Goal: Transaction & Acquisition: Purchase product/service

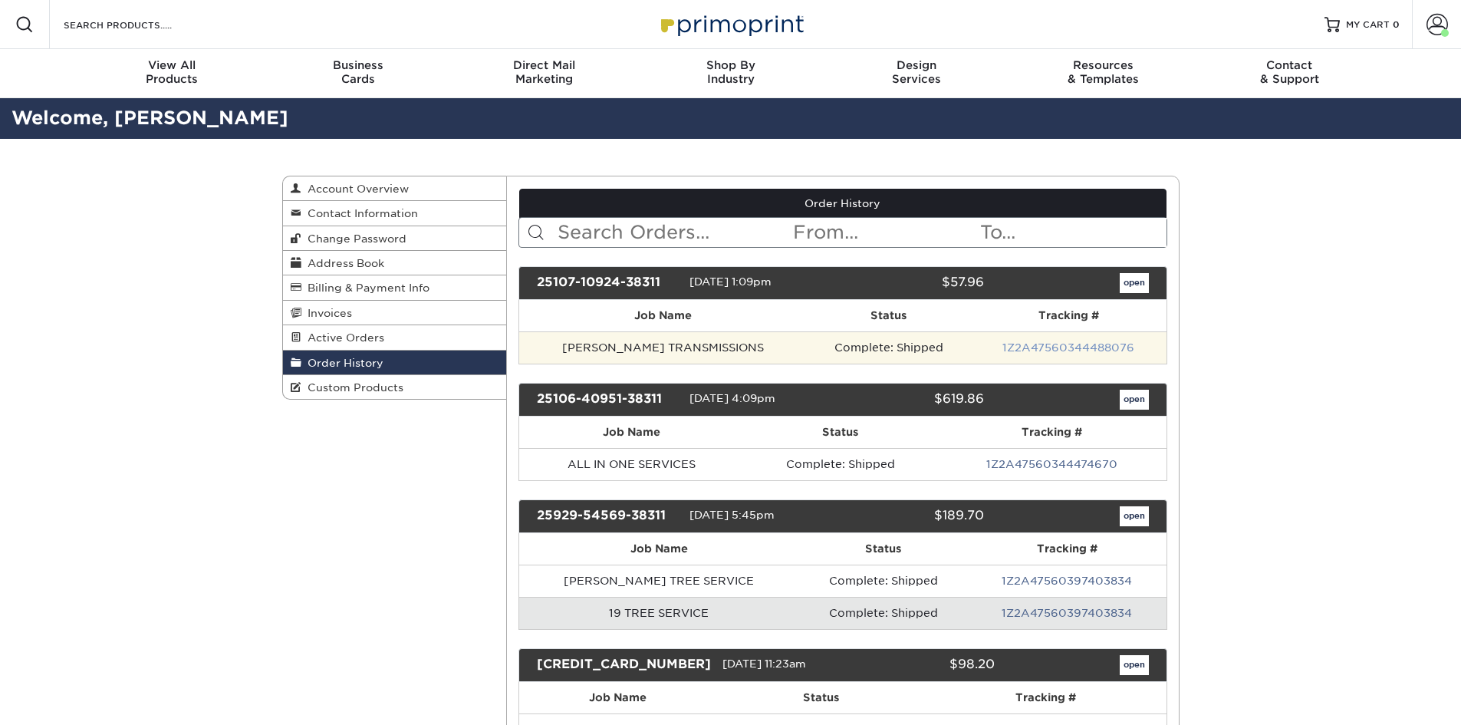
click at [1042, 346] on link "1Z2A47560344488076" at bounding box center [1068, 347] width 132 height 12
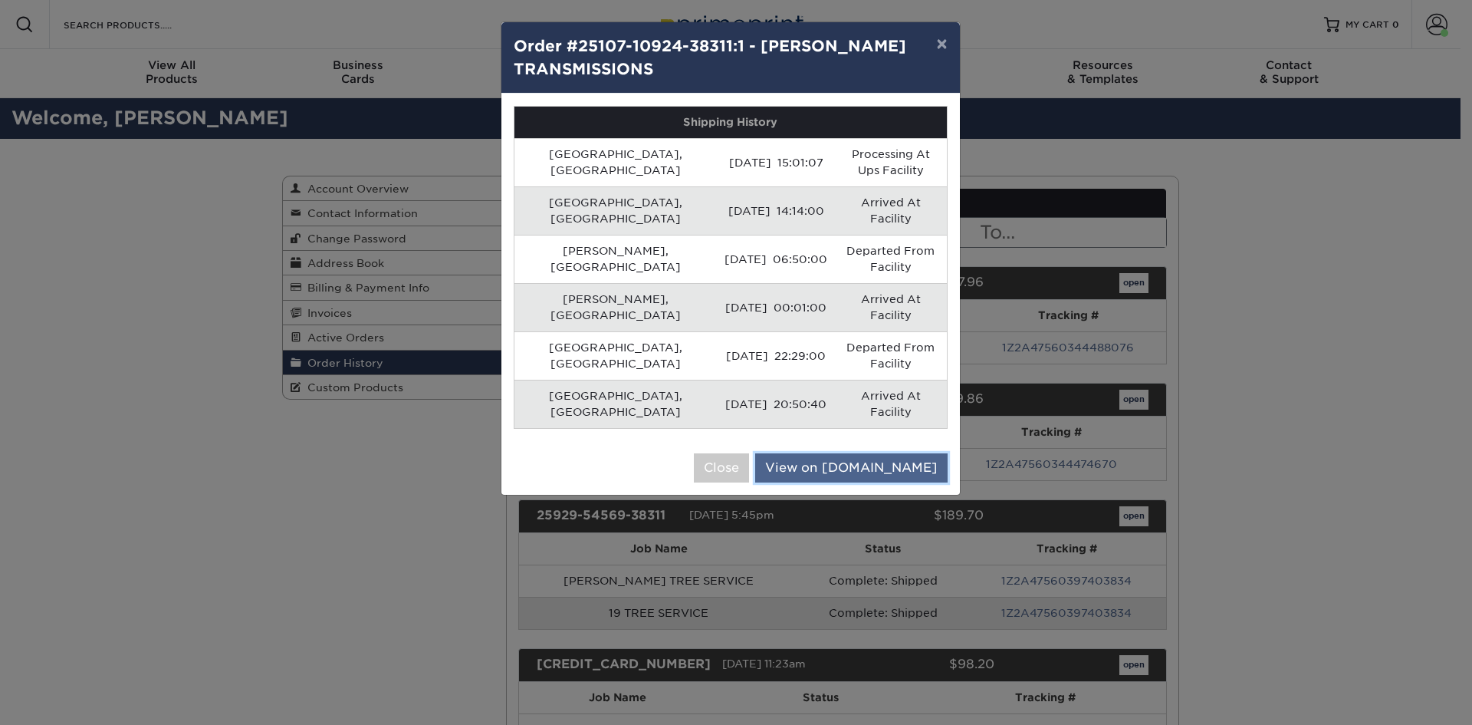
click at [866, 453] on link "View on UPS.com" at bounding box center [851, 467] width 192 height 29
click at [749, 453] on button "Close" at bounding box center [721, 467] width 55 height 29
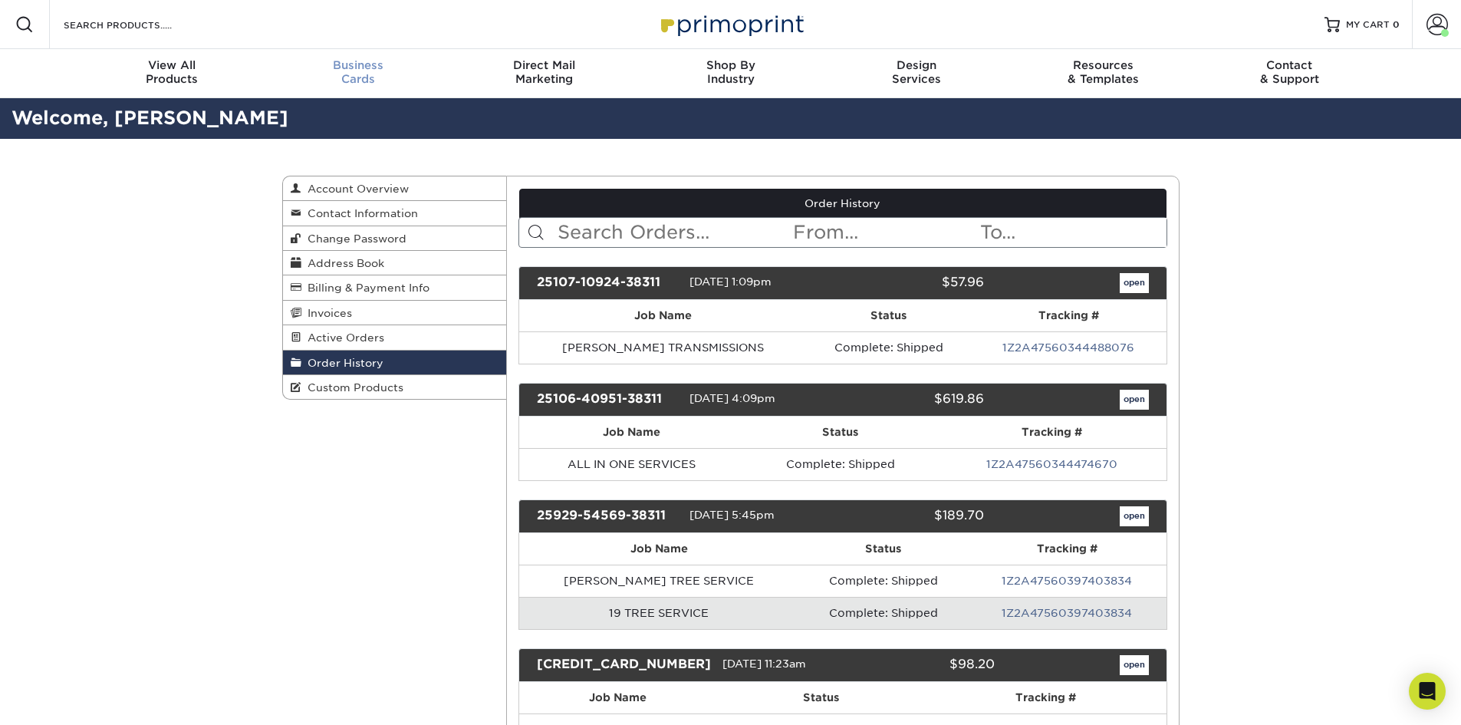
click at [383, 74] on div "Business Cards" at bounding box center [358, 72] width 186 height 28
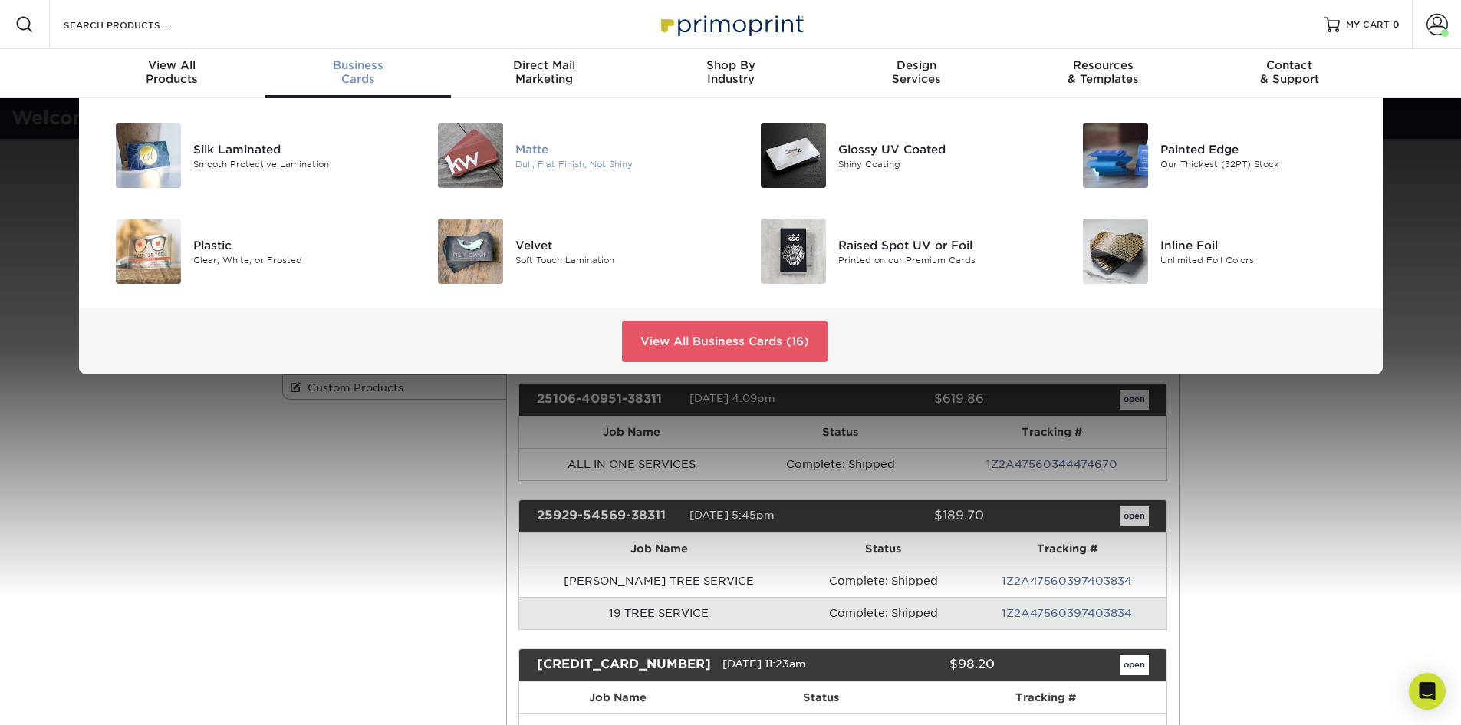
click at [527, 147] on div "Matte" at bounding box center [616, 148] width 203 height 17
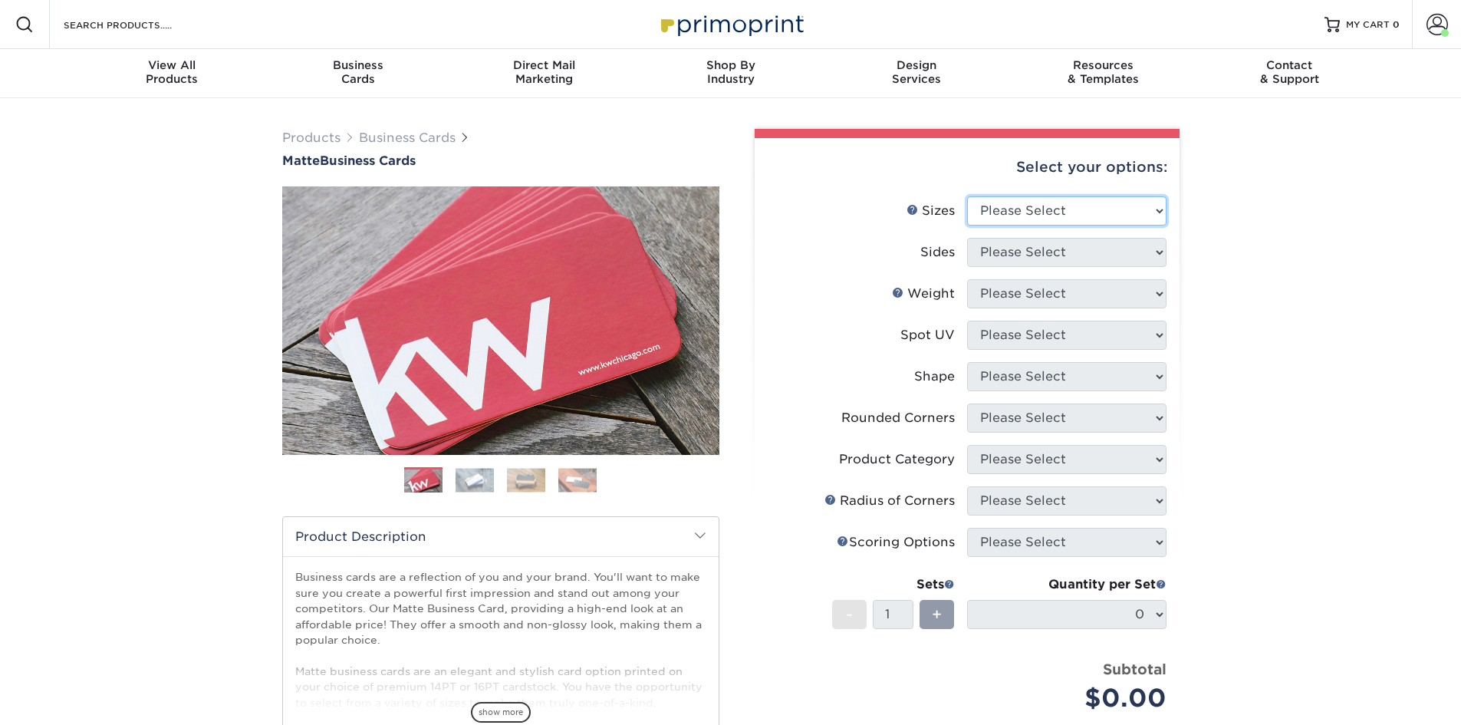
click at [1055, 207] on select "Please Select 1.5" x 3.5" - Mini 1.75" x 3.5" - Mini 2" x 2" - Square 2" x 3" -…" at bounding box center [1066, 210] width 199 height 29
select select "2.00x3.50"
click at [967, 196] on select "Please Select 1.5" x 3.5" - Mini 1.75" x 3.5" - Mini 2" x 2" - Square 2" x 3" -…" at bounding box center [1066, 210] width 199 height 29
click at [1040, 248] on select "Please Select Print Both Sides Print Front Only" at bounding box center [1066, 252] width 199 height 29
select select "13abbda7-1d64-4f25-8bb2-c179b224825d"
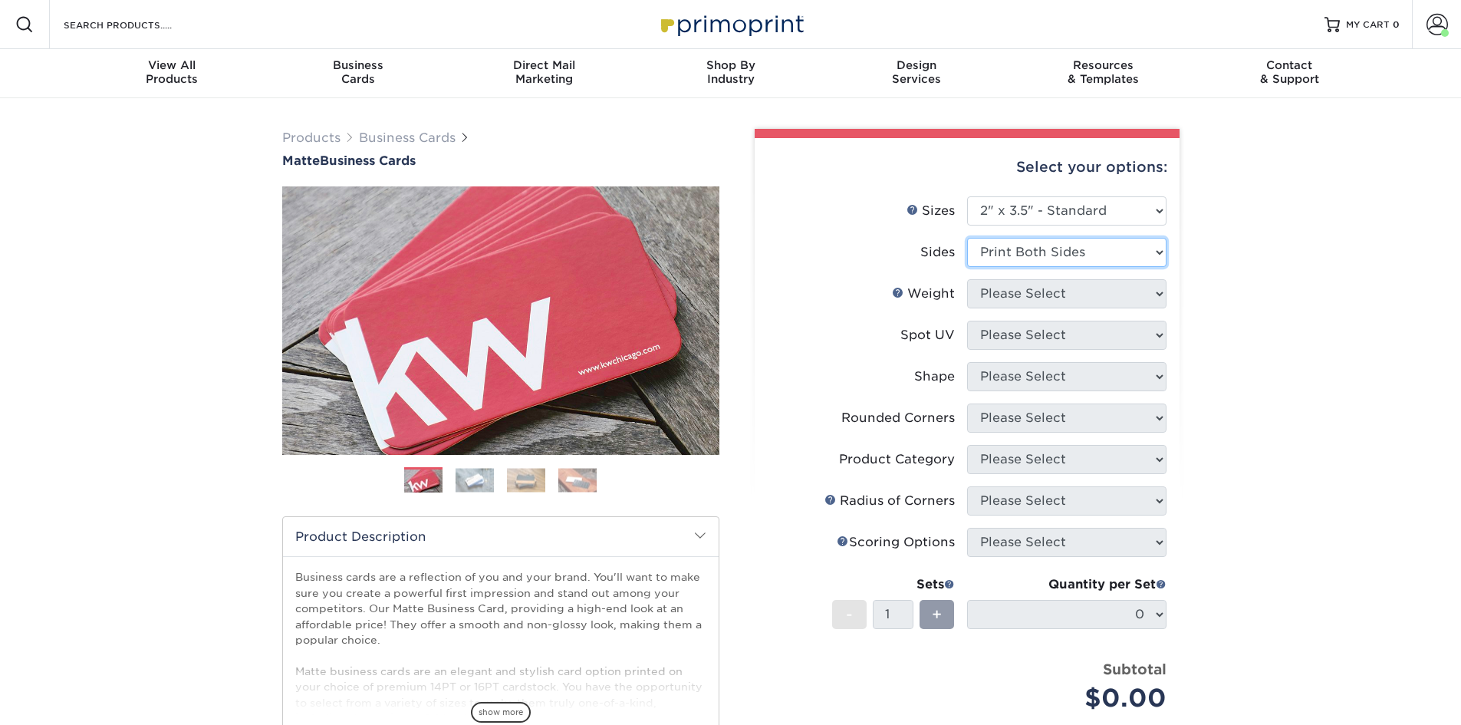
click at [967, 238] on select "Please Select Print Both Sides Print Front Only" at bounding box center [1066, 252] width 199 height 29
click at [1034, 294] on select "Please Select 16PT 14PT" at bounding box center [1066, 293] width 199 height 29
select select "16PT"
click at [967, 279] on select "Please Select 16PT 14PT" at bounding box center [1066, 293] width 199 height 29
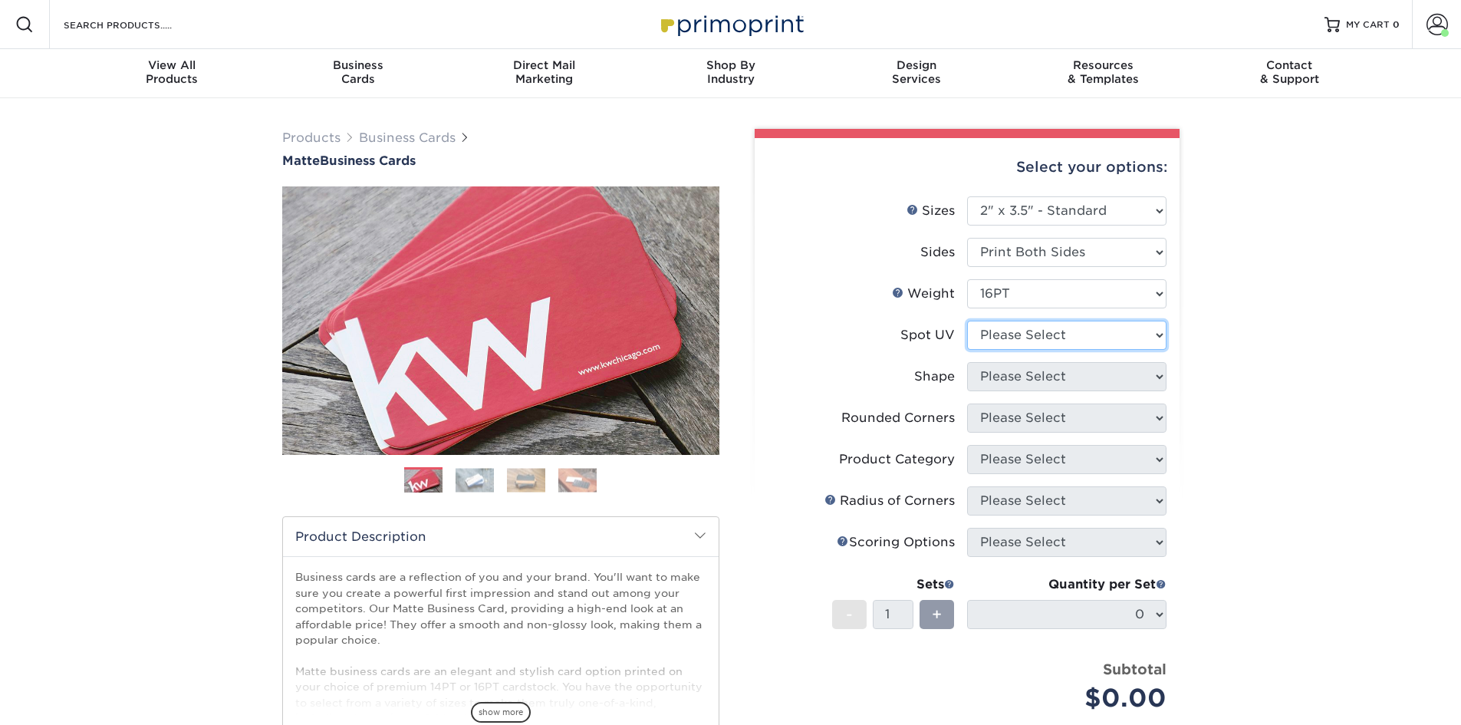
click at [1018, 337] on select "Please Select No Spot UV Front and Back (Both Sides) Front Only Back Only" at bounding box center [1066, 334] width 199 height 29
select select "3"
click at [967, 320] on select "Please Select No Spot UV Front and Back (Both Sides) Front Only Back Only" at bounding box center [1066, 334] width 199 height 29
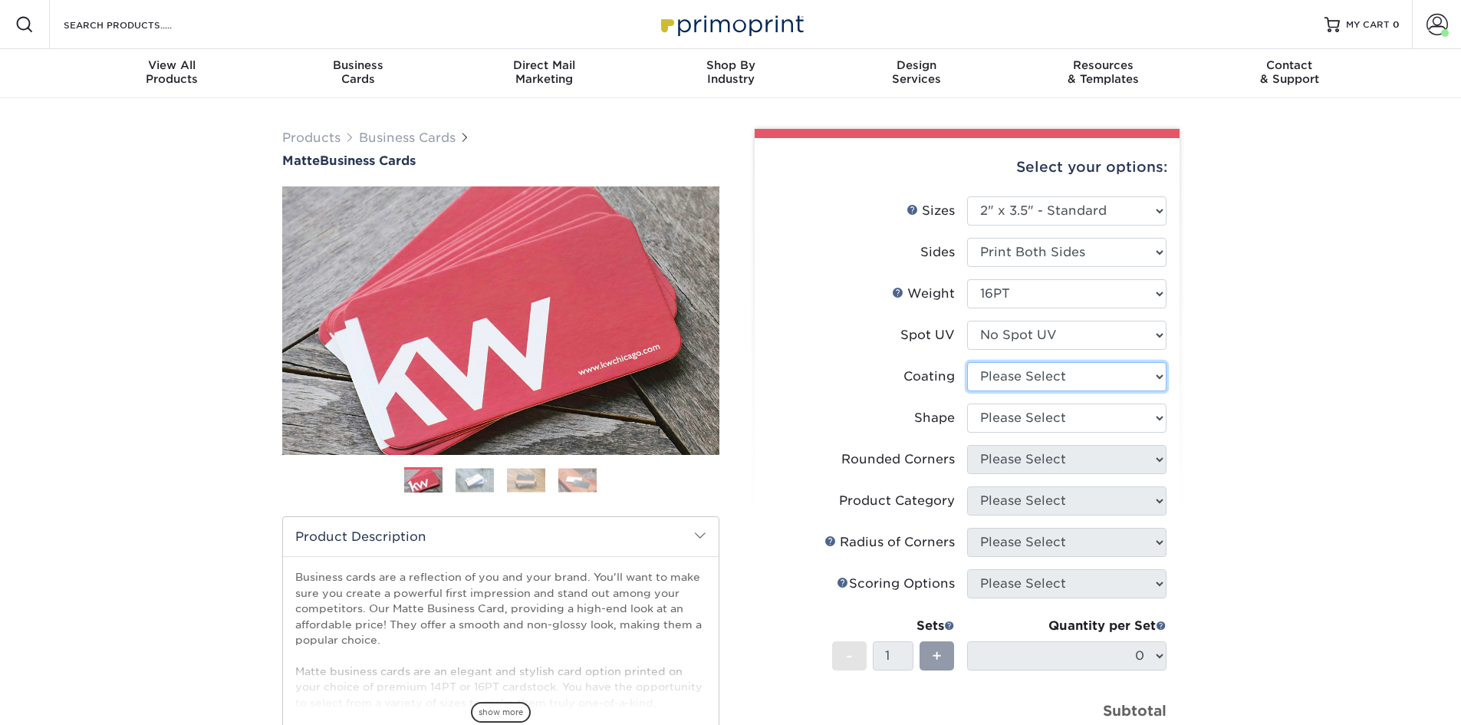
click at [1017, 375] on select at bounding box center [1066, 376] width 199 height 29
select select "121bb7b5-3b4d-429f-bd8d-bbf80e953313"
click at [967, 362] on select at bounding box center [1066, 376] width 199 height 29
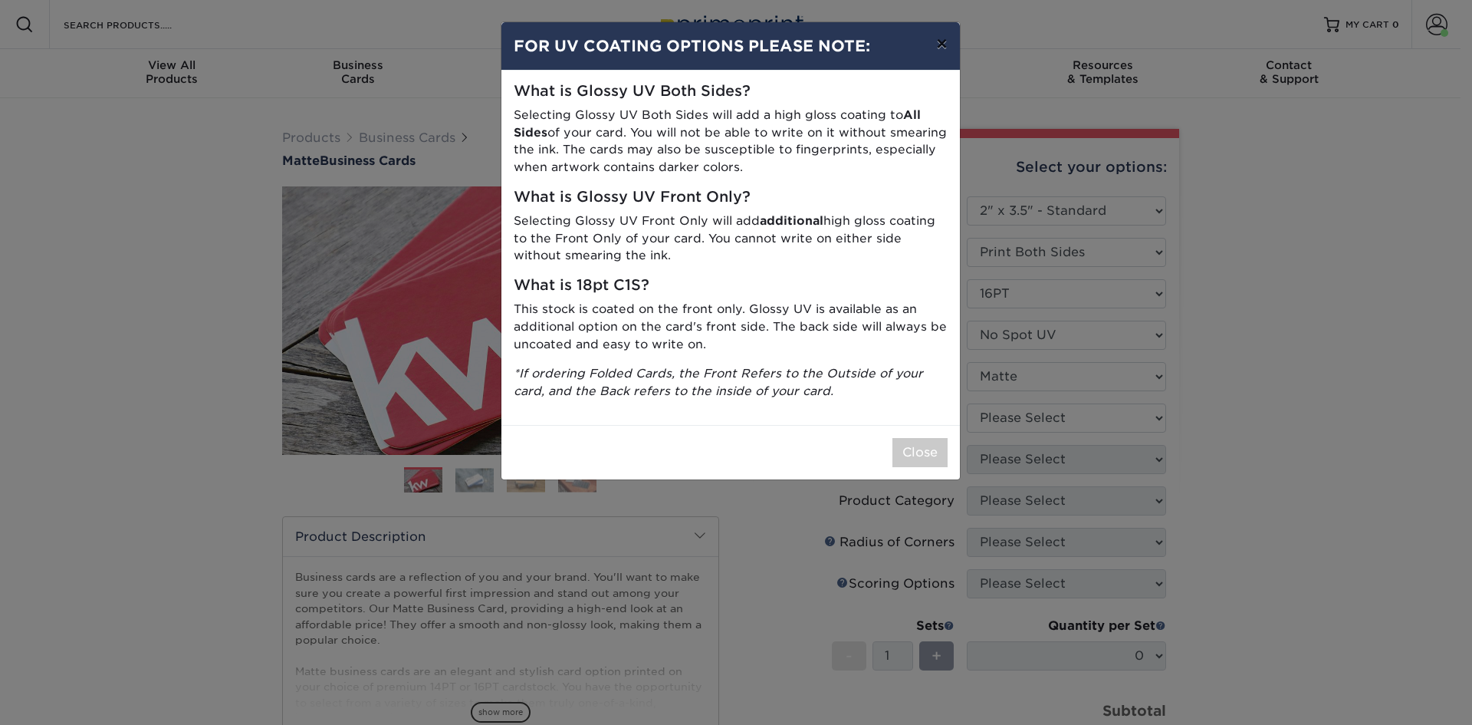
click at [940, 46] on button "×" at bounding box center [941, 43] width 35 height 43
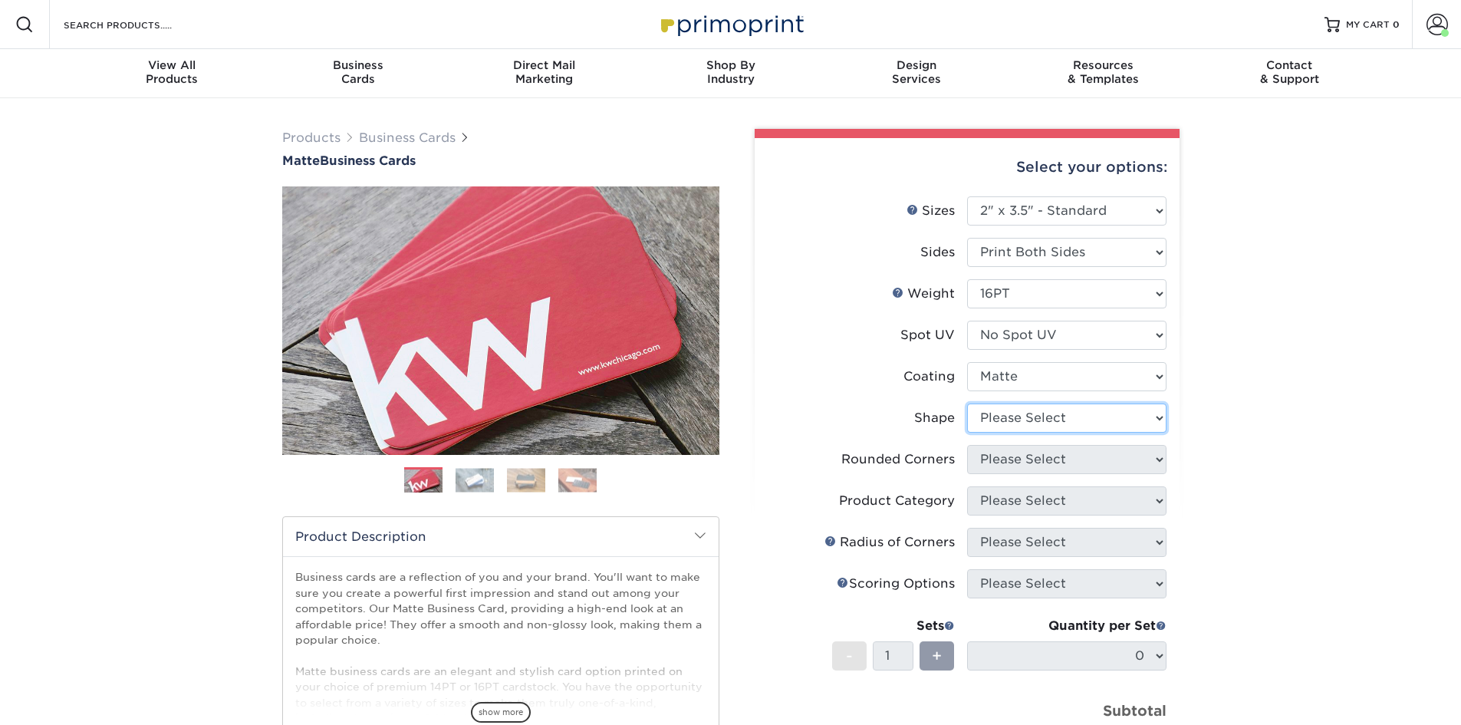
click at [1040, 413] on select "Please Select Standard Oval" at bounding box center [1066, 417] width 199 height 29
select select "standard"
click at [967, 403] on select "Please Select Standard Oval" at bounding box center [1066, 417] width 199 height 29
click at [1017, 457] on select "Please Select Yes - Round 2 Corners Yes - Round 4 Corners No" at bounding box center [1066, 459] width 199 height 29
click at [1024, 422] on select "Please Select Standard Oval" at bounding box center [1066, 417] width 199 height 29
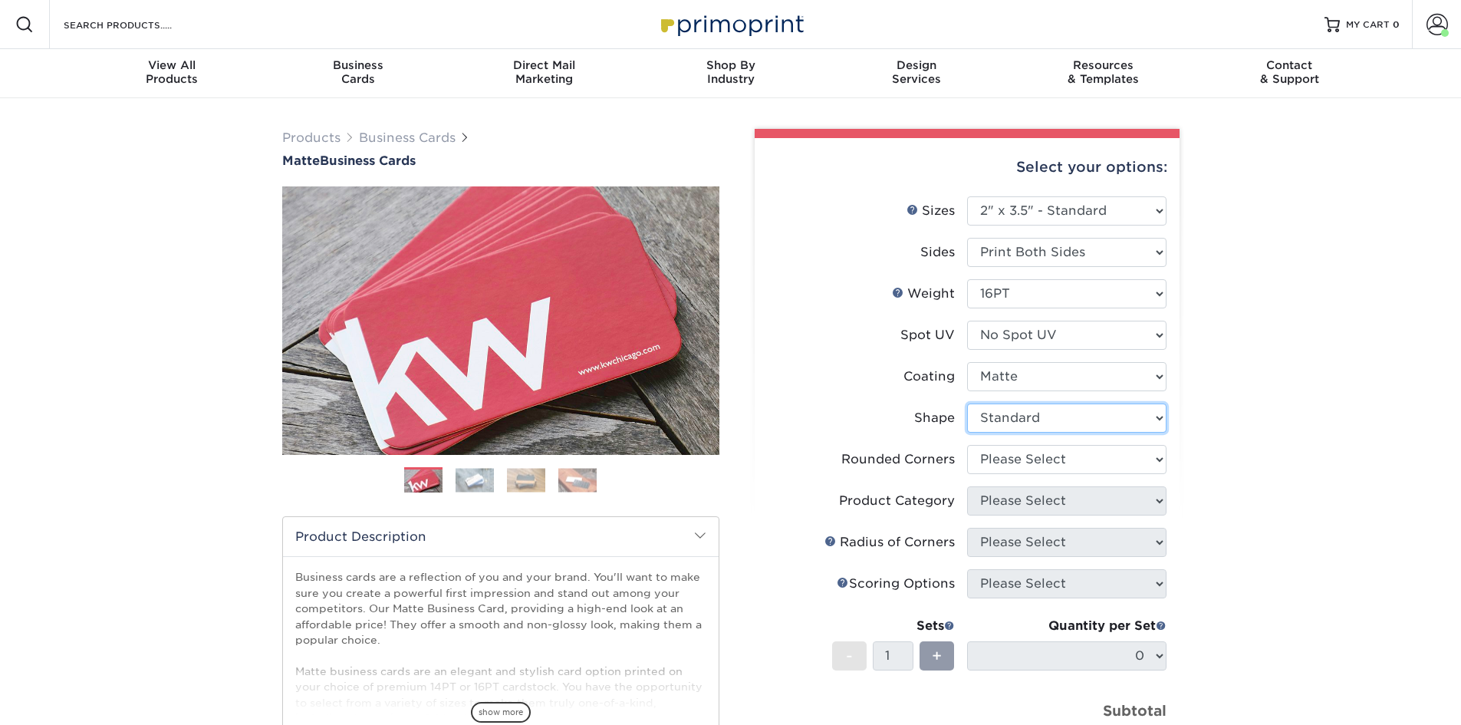
click at [967, 403] on select "Please Select Standard Oval" at bounding box center [1066, 417] width 199 height 29
click at [1010, 468] on select "Please Select Yes - Round 2 Corners Yes - Round 4 Corners No" at bounding box center [1066, 459] width 199 height 29
select select "7672df9e-0e0a-464d-8e1f-920c575e4da3"
click at [967, 445] on select "Please Select Yes - Round 2 Corners Yes - Round 4 Corners No" at bounding box center [1066, 459] width 199 height 29
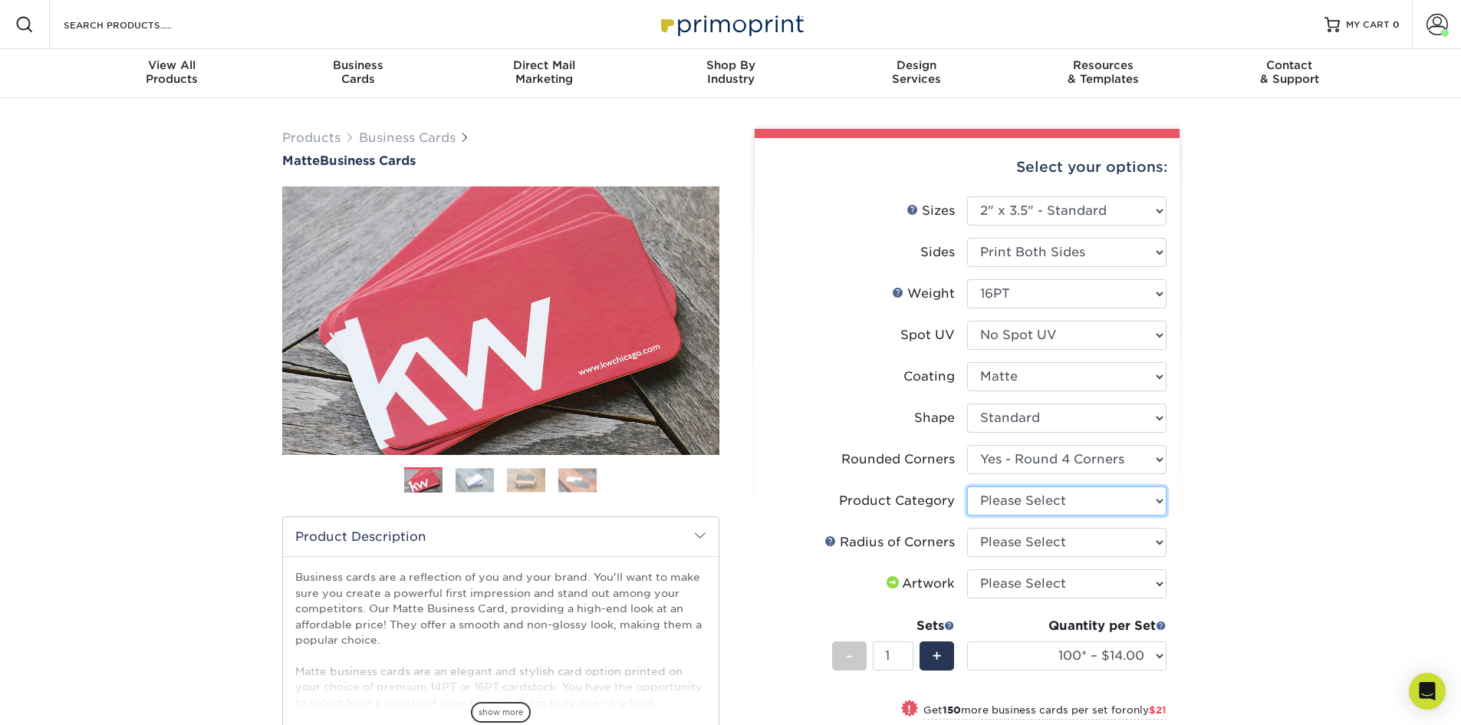
click at [1001, 501] on select "Please Select Business Cards" at bounding box center [1066, 500] width 199 height 29
select select "3b5148f1-0588-4f88-a218-97bcfdce65c1"
click at [967, 486] on select "Please Select Business Cards" at bounding box center [1066, 500] width 199 height 29
click at [999, 543] on select "Please Select Rounded 1/8" Rounded 1/4"" at bounding box center [1066, 542] width 199 height 29
click at [998, 541] on select "Please Select Rounded 1/8" Rounded 1/4"" at bounding box center [1066, 542] width 199 height 29
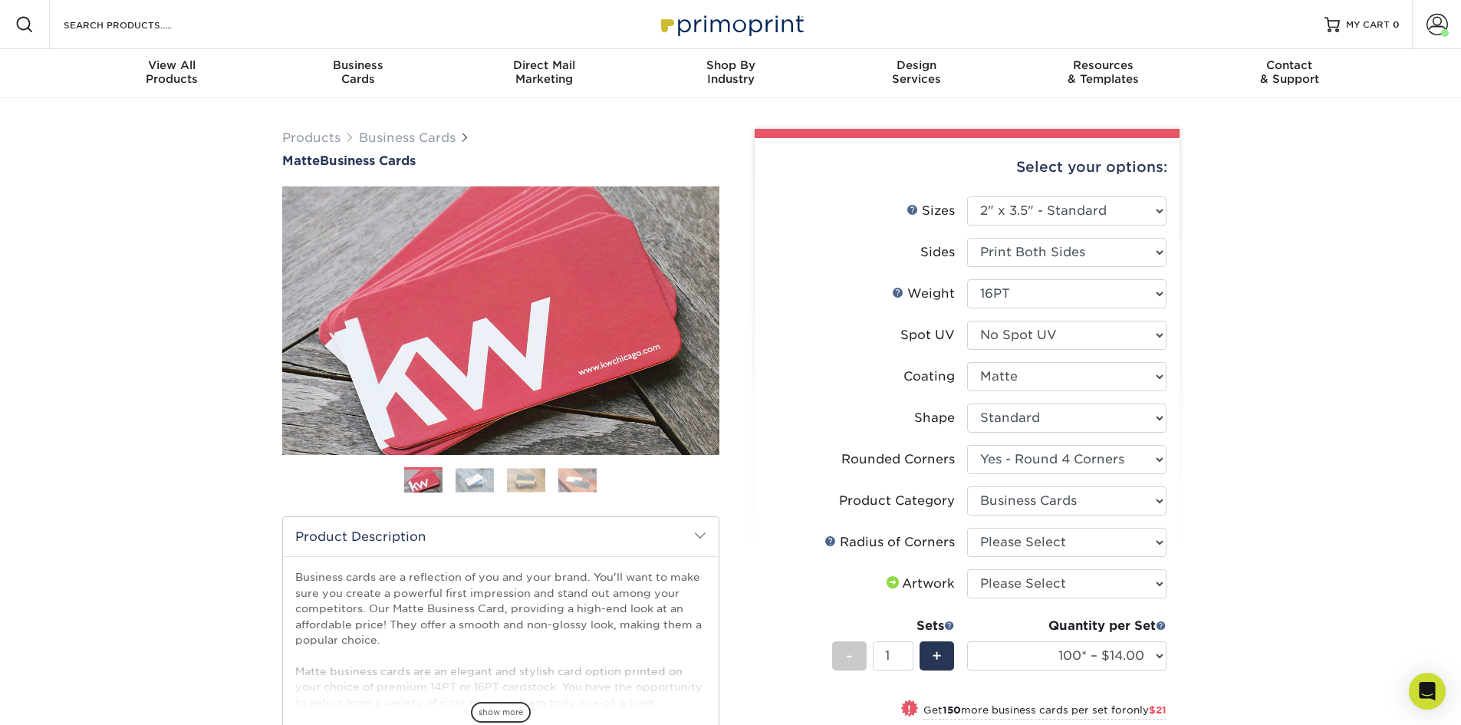
click at [827, 540] on link at bounding box center [830, 540] width 12 height 12
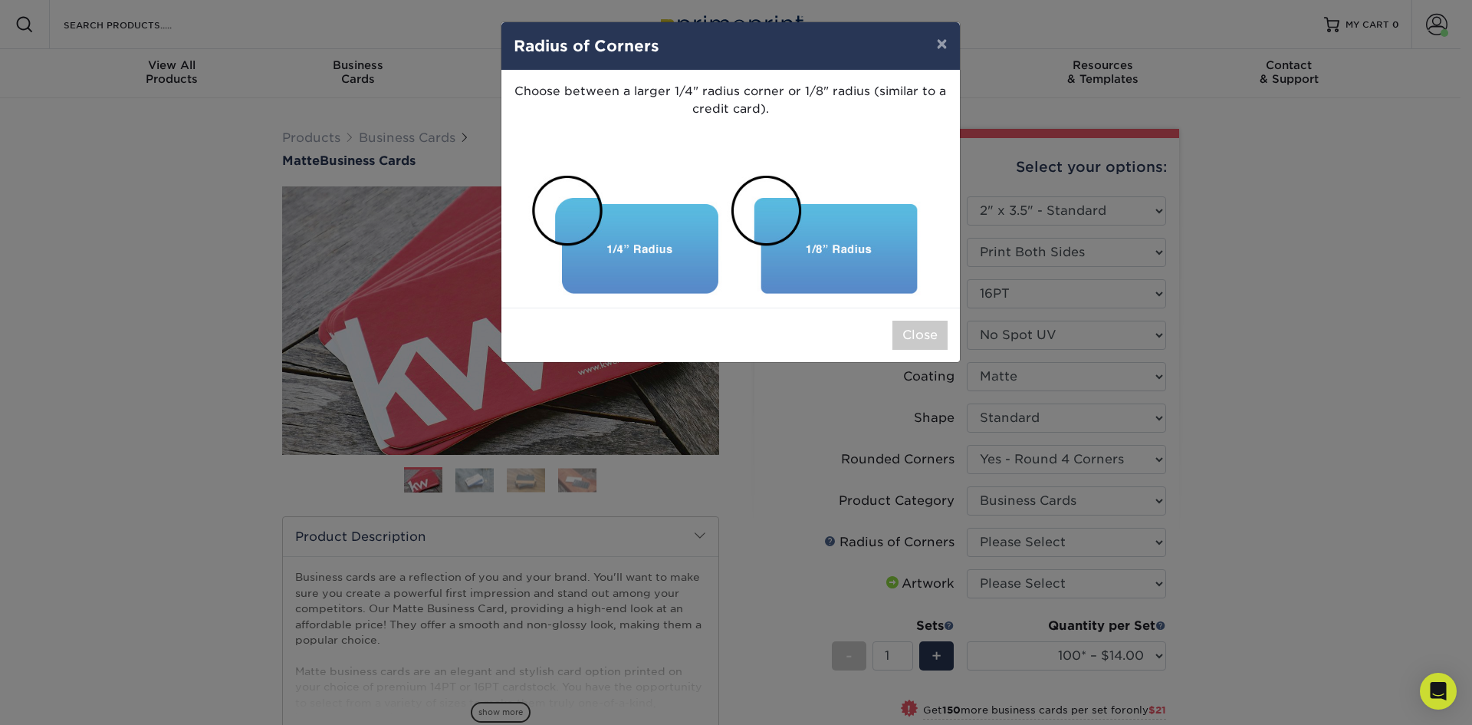
click at [827, 538] on div "× Radius of Corners Choose between a larger 1/4" radius corner or 1/8" radius (…" at bounding box center [736, 362] width 1472 height 725
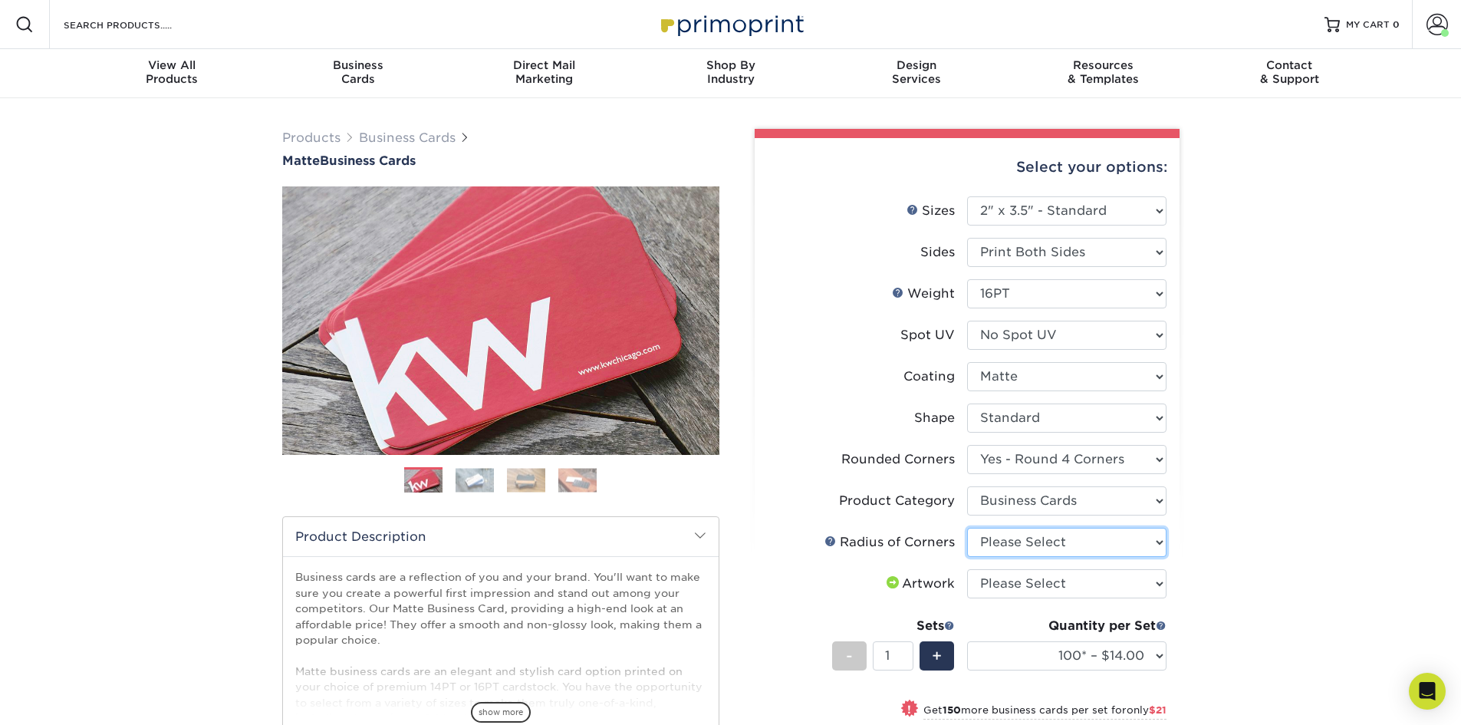
click at [1019, 543] on select "Please Select Rounded 1/8" Rounded 1/4"" at bounding box center [1066, 542] width 199 height 29
select select "479fbfe7-6a0c-4895-8c9a-81739b7486c9"
click at [967, 528] on select "Please Select Rounded 1/8" Rounded 1/4"" at bounding box center [1066, 542] width 199 height 29
click at [1016, 577] on select "Please Select I will upload files I need a design - $100" at bounding box center [1066, 583] width 199 height 29
select select "upload"
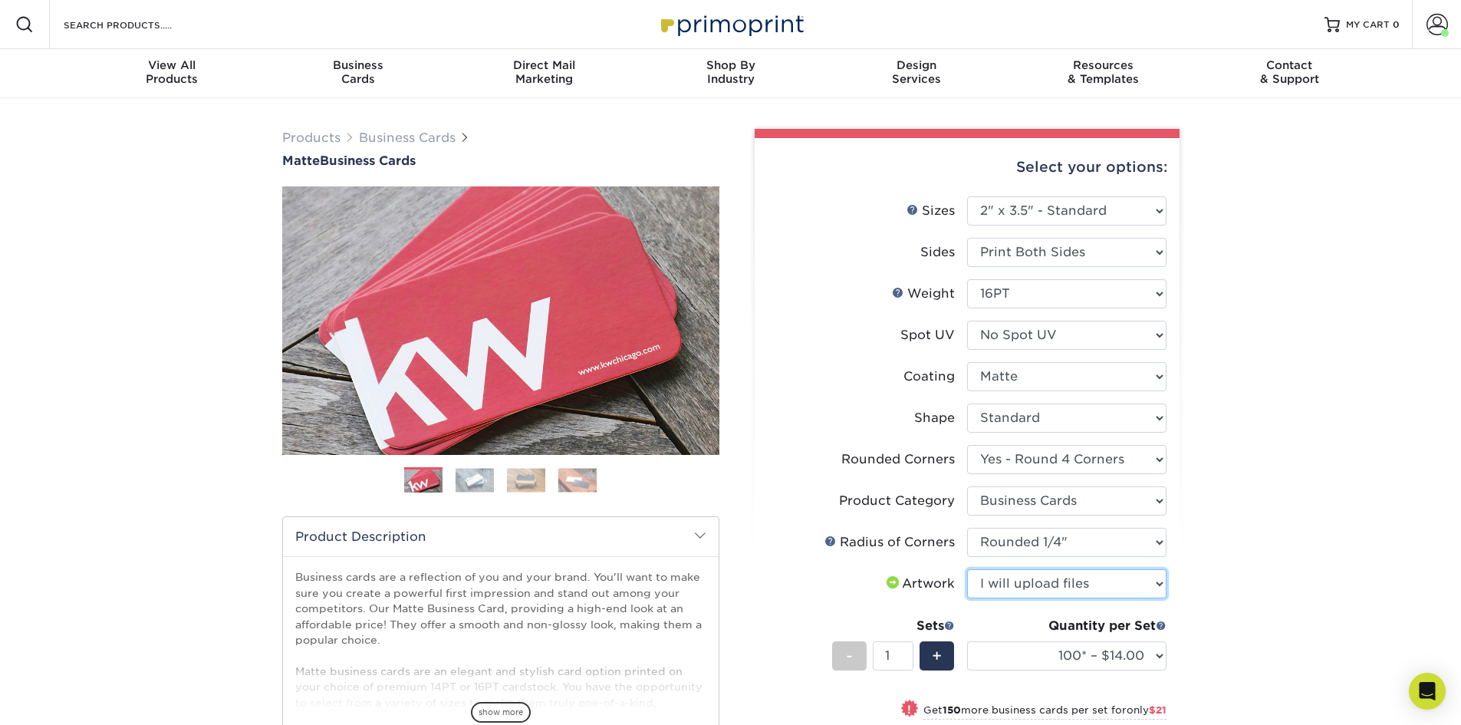
click at [967, 569] on select "Please Select I will upload files I need a design - $100" at bounding box center [1066, 583] width 199 height 29
click at [1267, 562] on div "Products Business Cards Matte Business Cards Previous Next 100 $ 8" at bounding box center [730, 582] width 1461 height 969
click at [1126, 652] on select "100* – $14.00 250* – $35.00 500 – $70.00 1000 – $86.00 2500 – $158.00 5000 – $2…" at bounding box center [1066, 655] width 199 height 29
select select "2500 – $158.00"
click at [967, 641] on select "100* – $14.00 250* – $35.00 500 – $70.00 1000 – $86.00 2500 – $158.00 5000 – $2…" at bounding box center [1066, 655] width 199 height 29
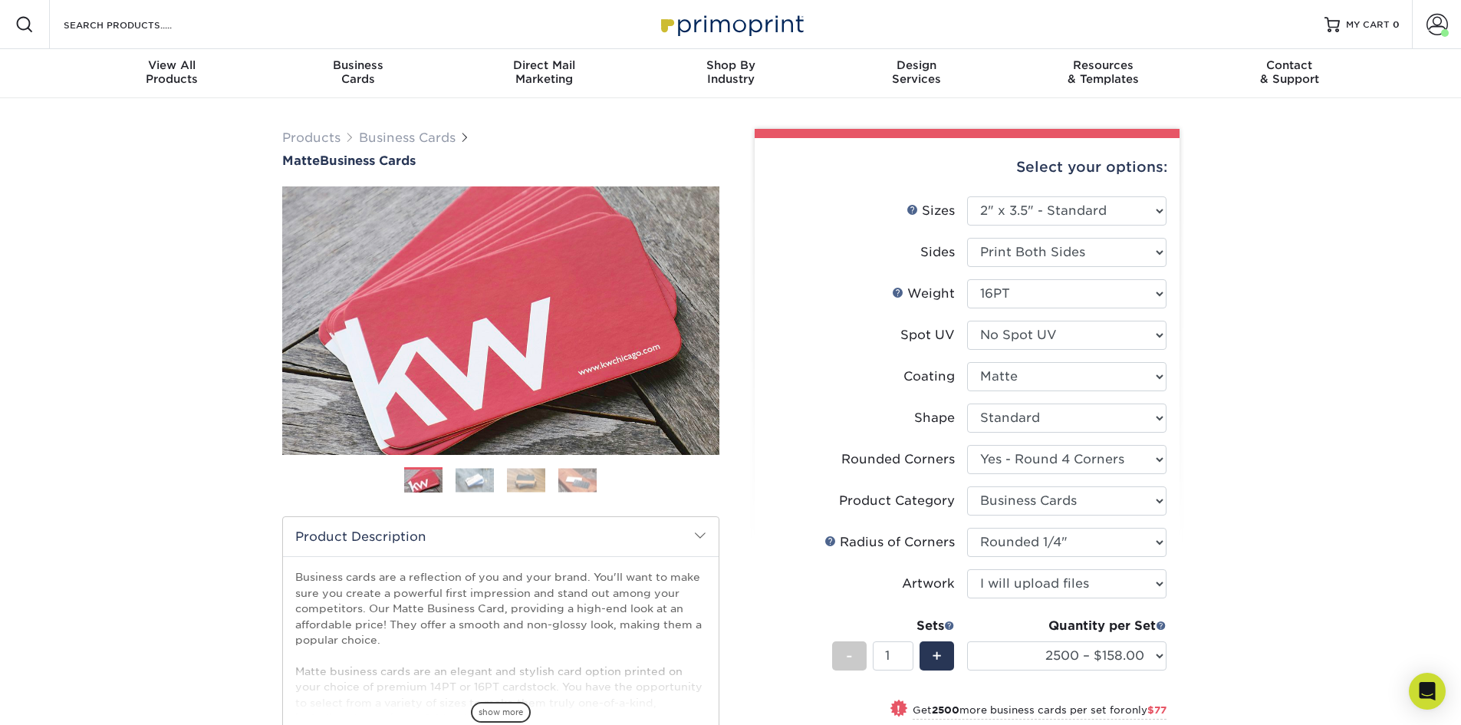
click at [1312, 530] on div "Products Business Cards Matte Business Cards Previous Next 100 $ 8" at bounding box center [730, 567] width 1461 height 938
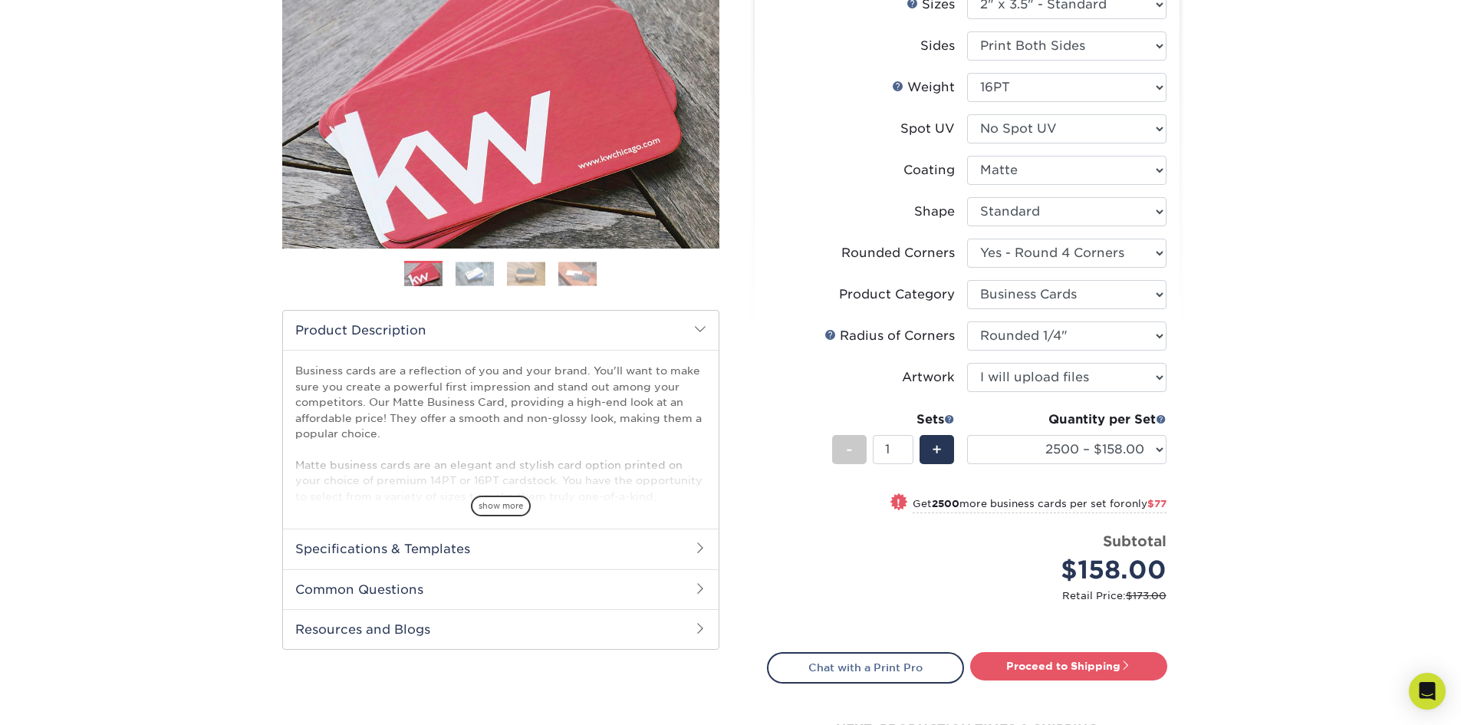
scroll to position [307, 0]
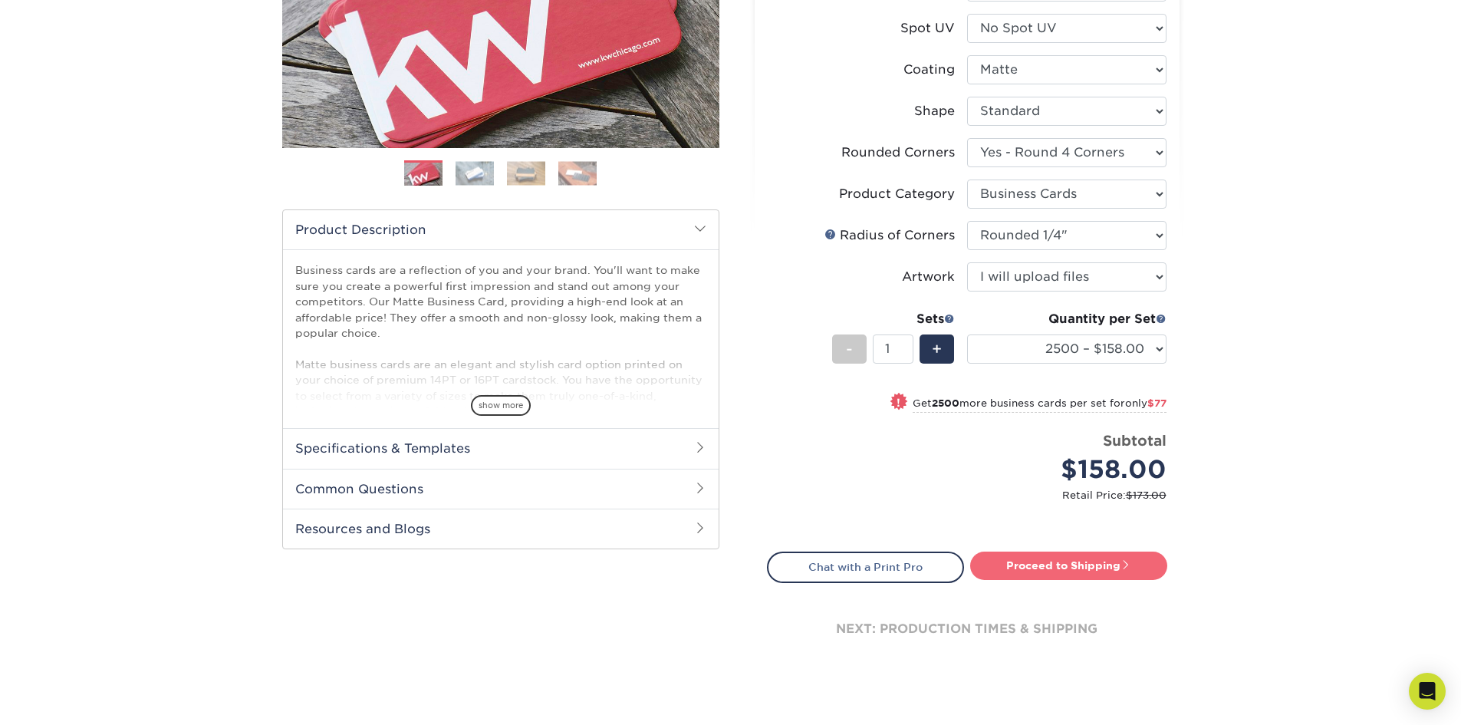
click at [1087, 565] on link "Proceed to Shipping" at bounding box center [1068, 565] width 197 height 28
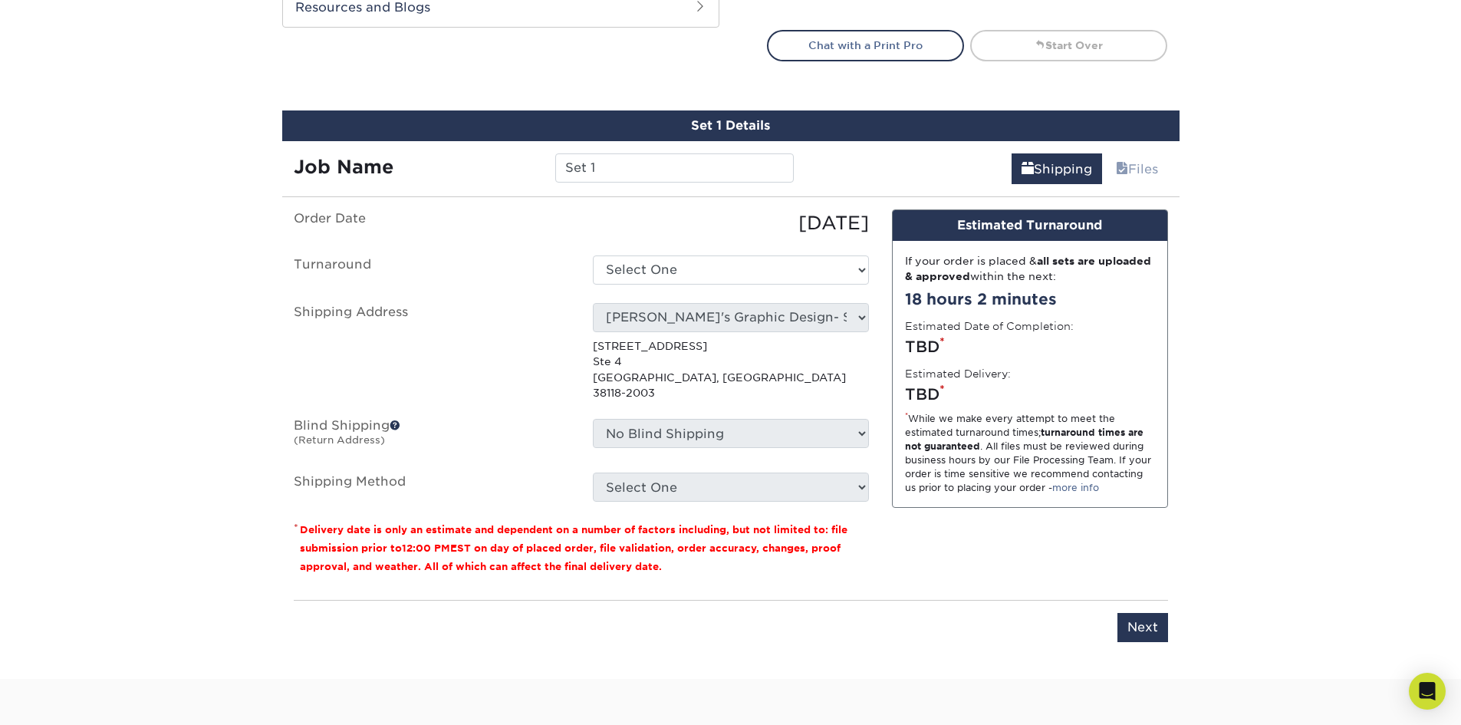
scroll to position [900, 0]
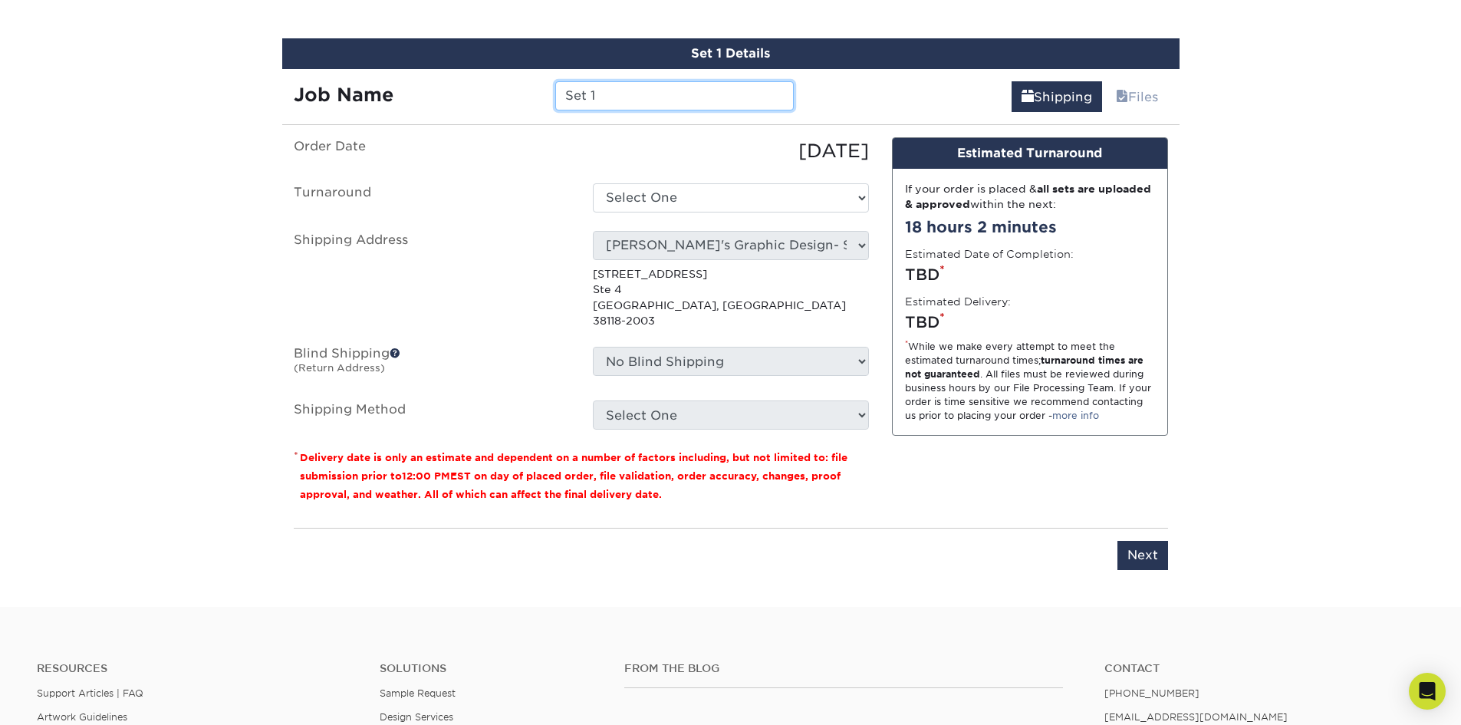
drag, startPoint x: 617, startPoint y: 95, endPoint x: 346, endPoint y: 56, distance: 274.2
click at [376, 58] on div "Set 1 Details Job Name Set 1 Shipping Files You've choosen mailing services! If…" at bounding box center [730, 313] width 897 height 551
type input "t"
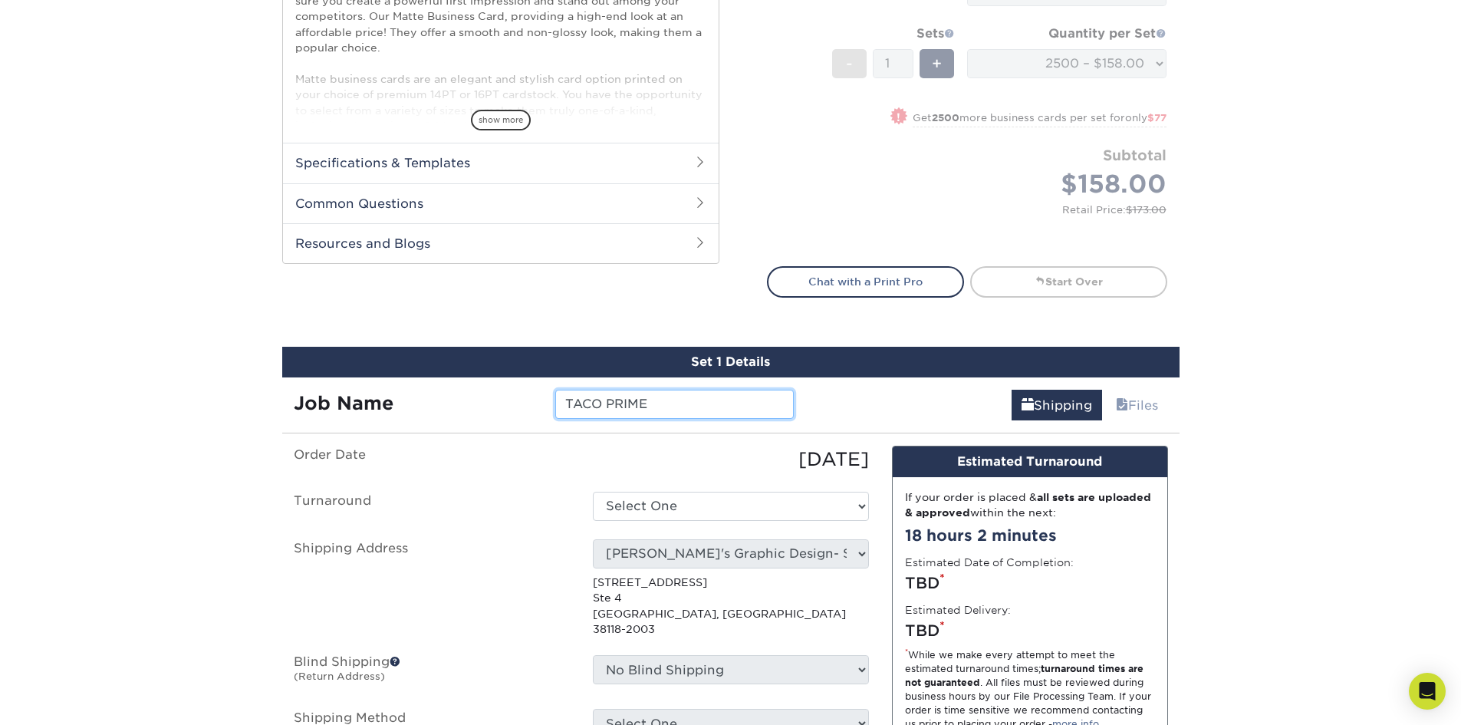
scroll to position [593, 0]
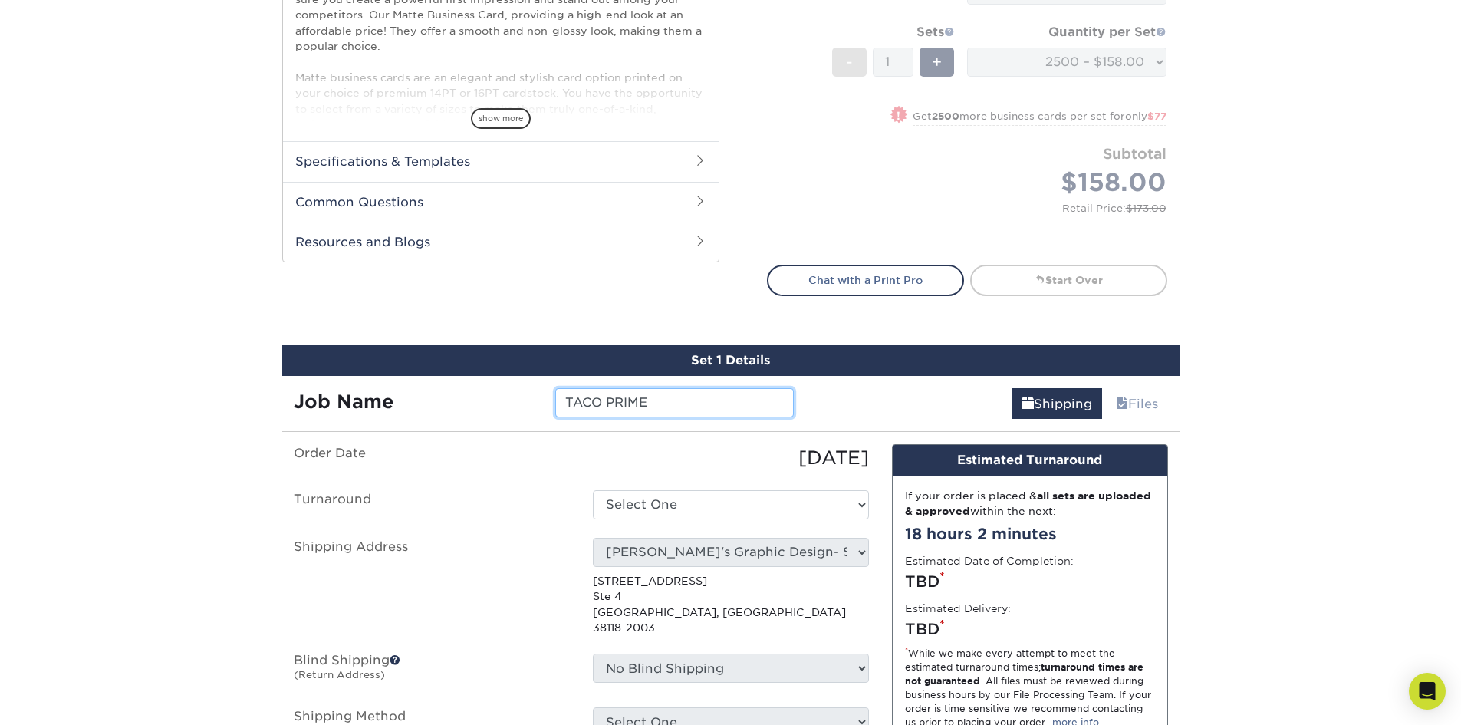
type input "TACO PRIME"
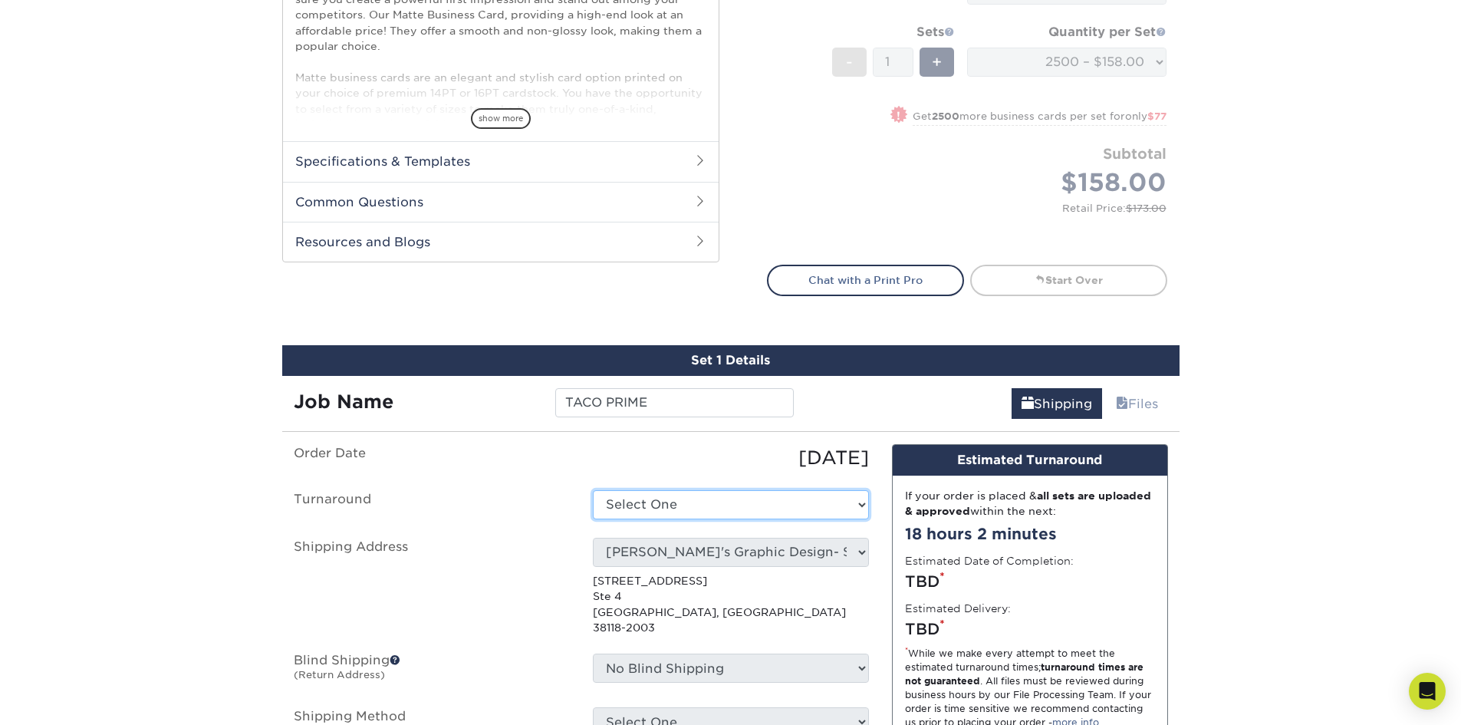
click at [728, 508] on select "Select One 2-4 Business Days 2 Day Next Business Day" at bounding box center [731, 504] width 276 height 29
select select "e903ed9e-0766-4874-9f07-44ad7c6dd984"
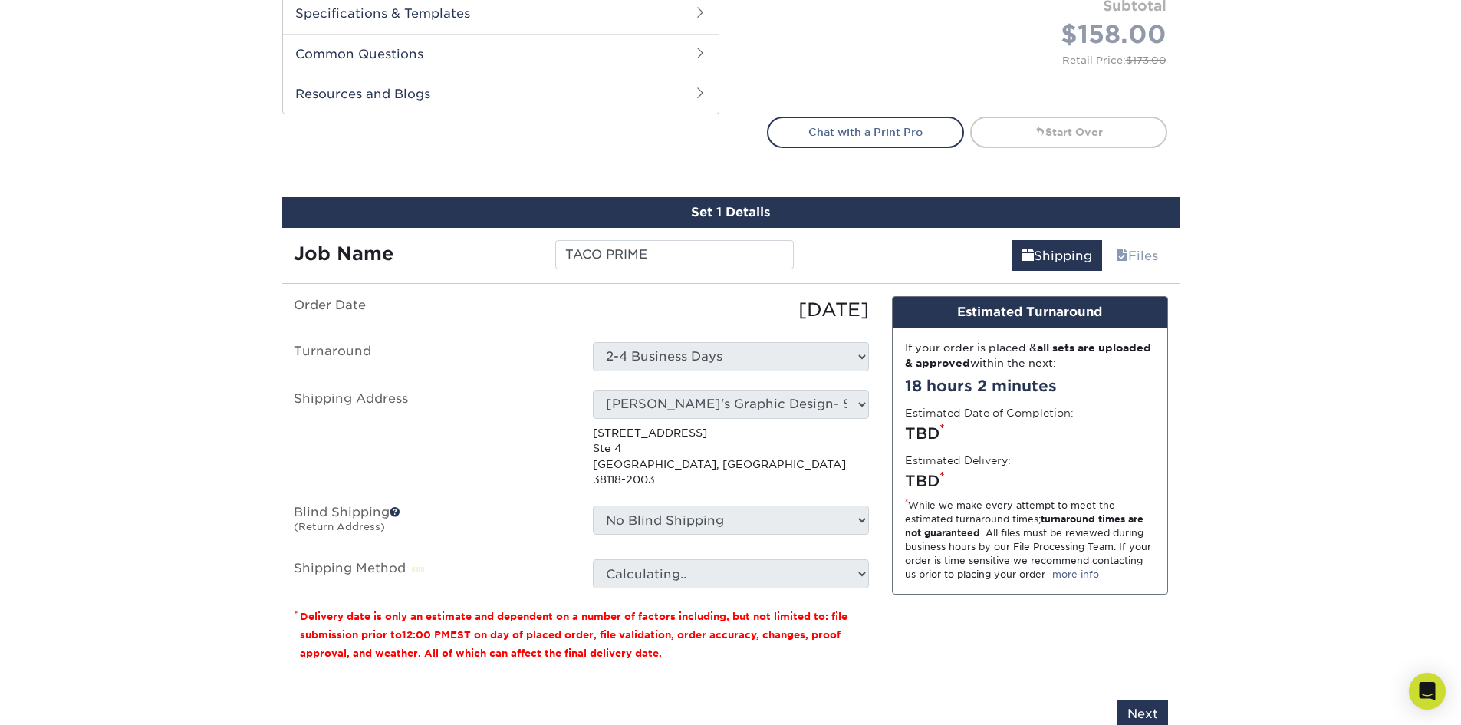
scroll to position [747, 0]
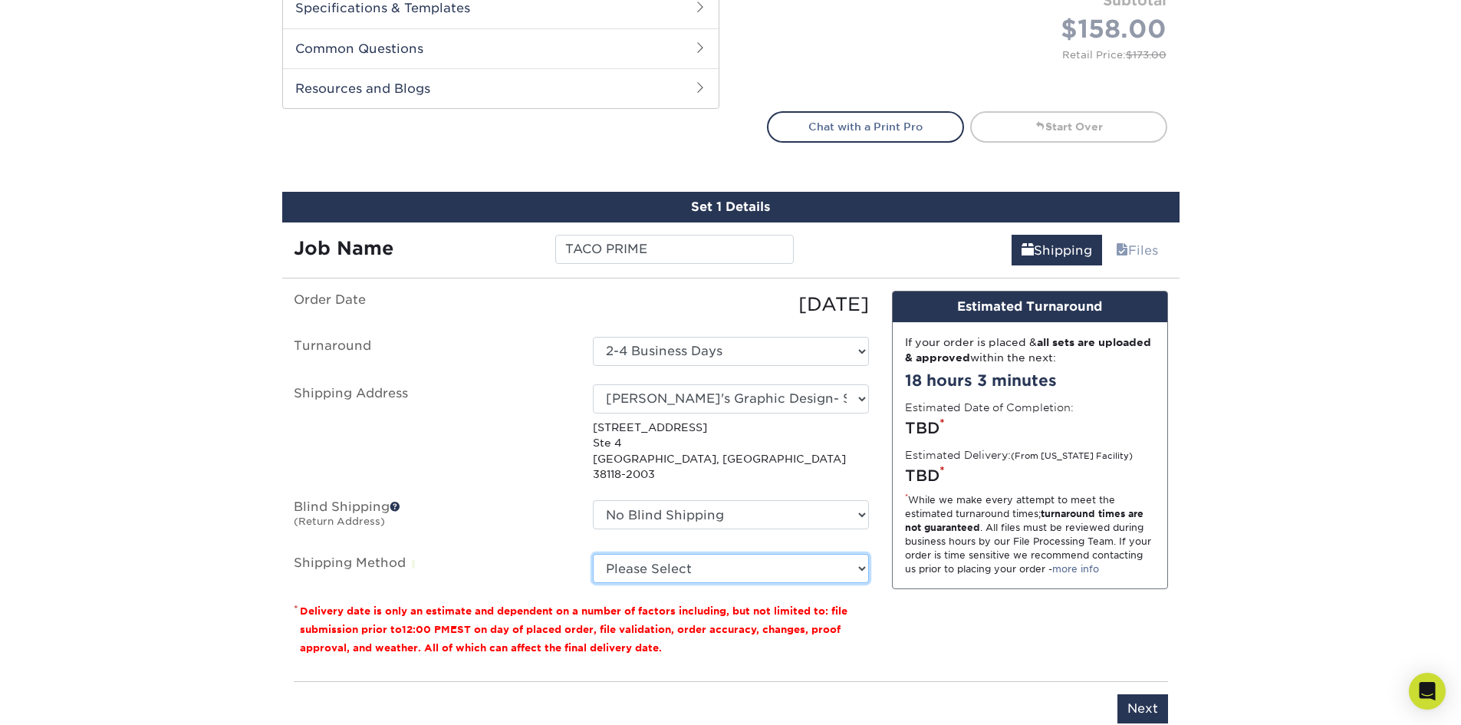
click at [735, 554] on select "Please Select Ground Shipping (+$11.20) 3 Day Shipping Service (+$16.89) 2 Day …" at bounding box center [731, 568] width 276 height 29
select select "03"
click at [593, 554] on select "Please Select Ground Shipping (+$11.20) 3 Day Shipping Service (+$16.89) 2 Day …" at bounding box center [731, 568] width 276 height 29
click at [969, 653] on div "Design Estimated Turnaround If your order is placed & all sets are uploaded & a…" at bounding box center [1029, 480] width 299 height 379
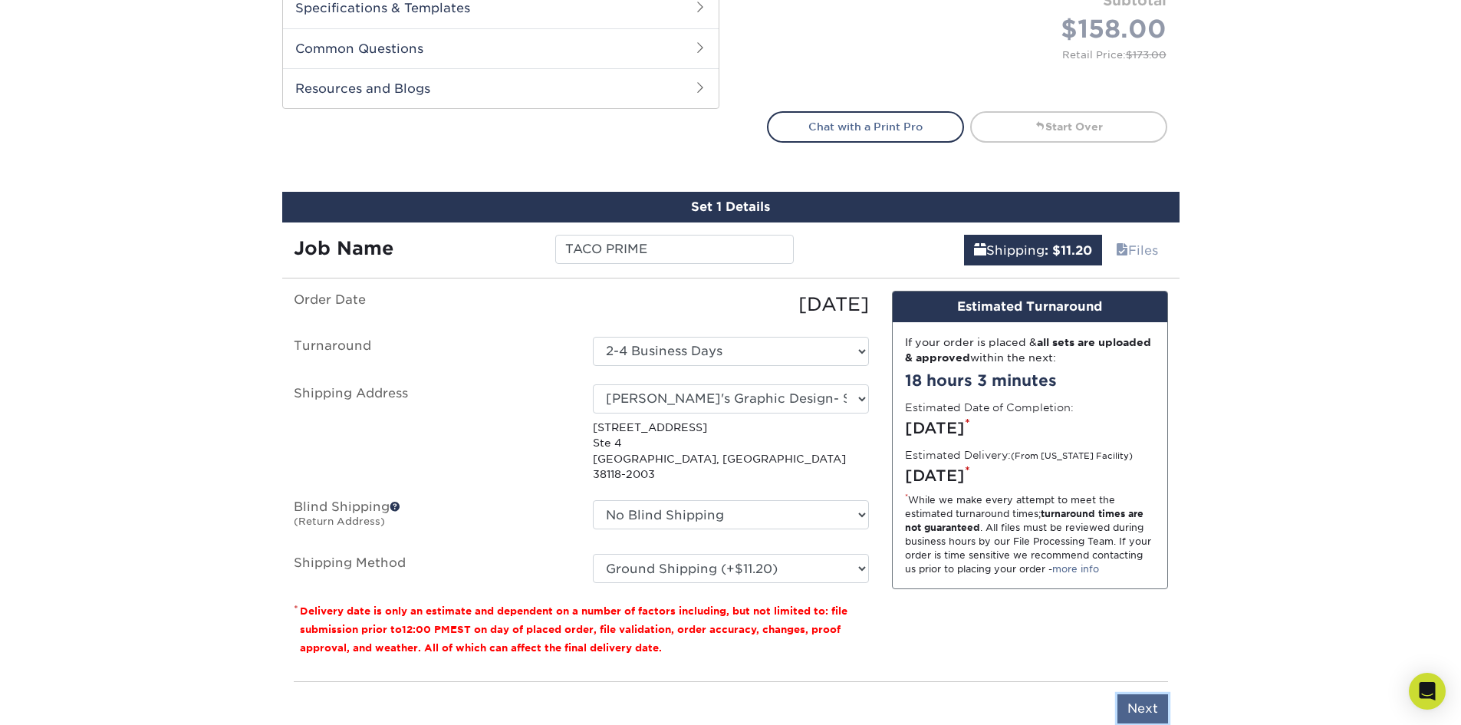
click at [1134, 694] on input "Next" at bounding box center [1142, 708] width 51 height 29
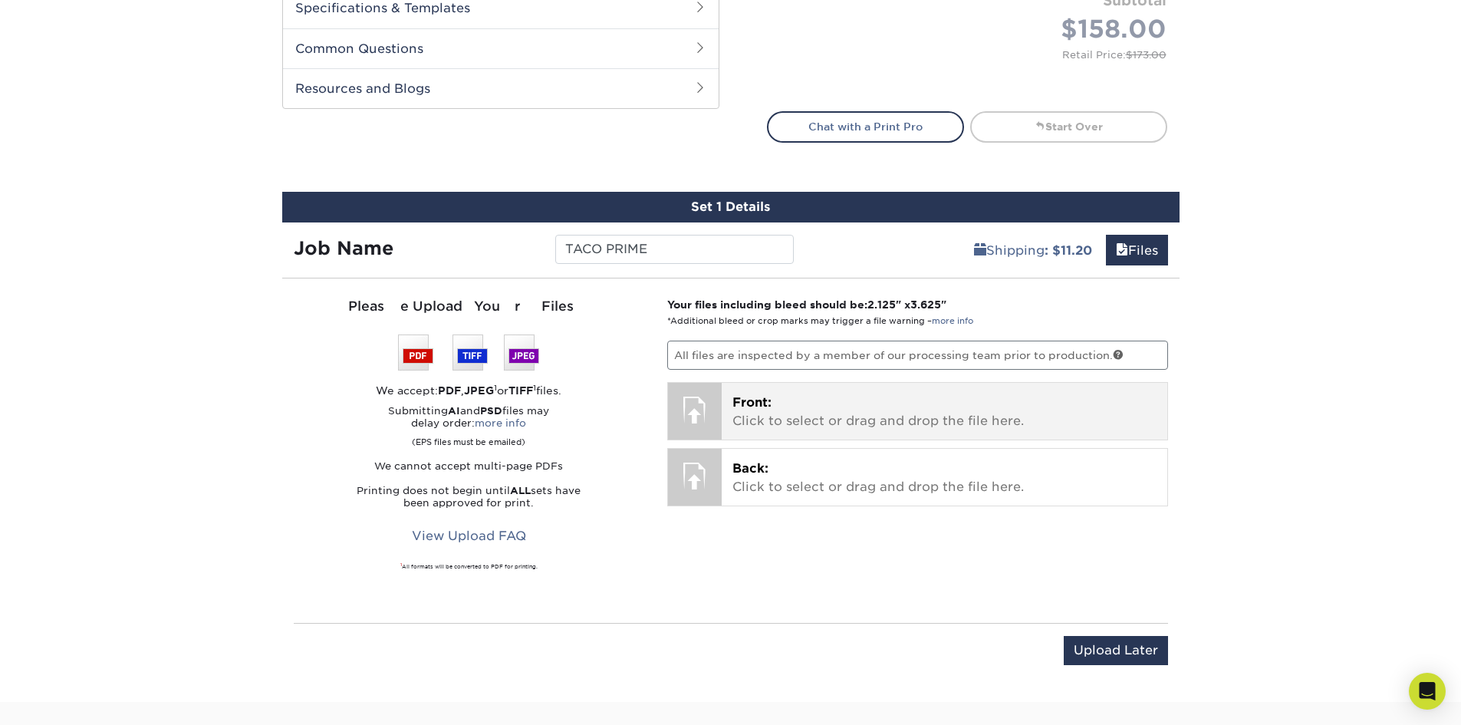
click at [773, 413] on p "Front: Click to select or drag and drop the file here." at bounding box center [944, 411] width 424 height 37
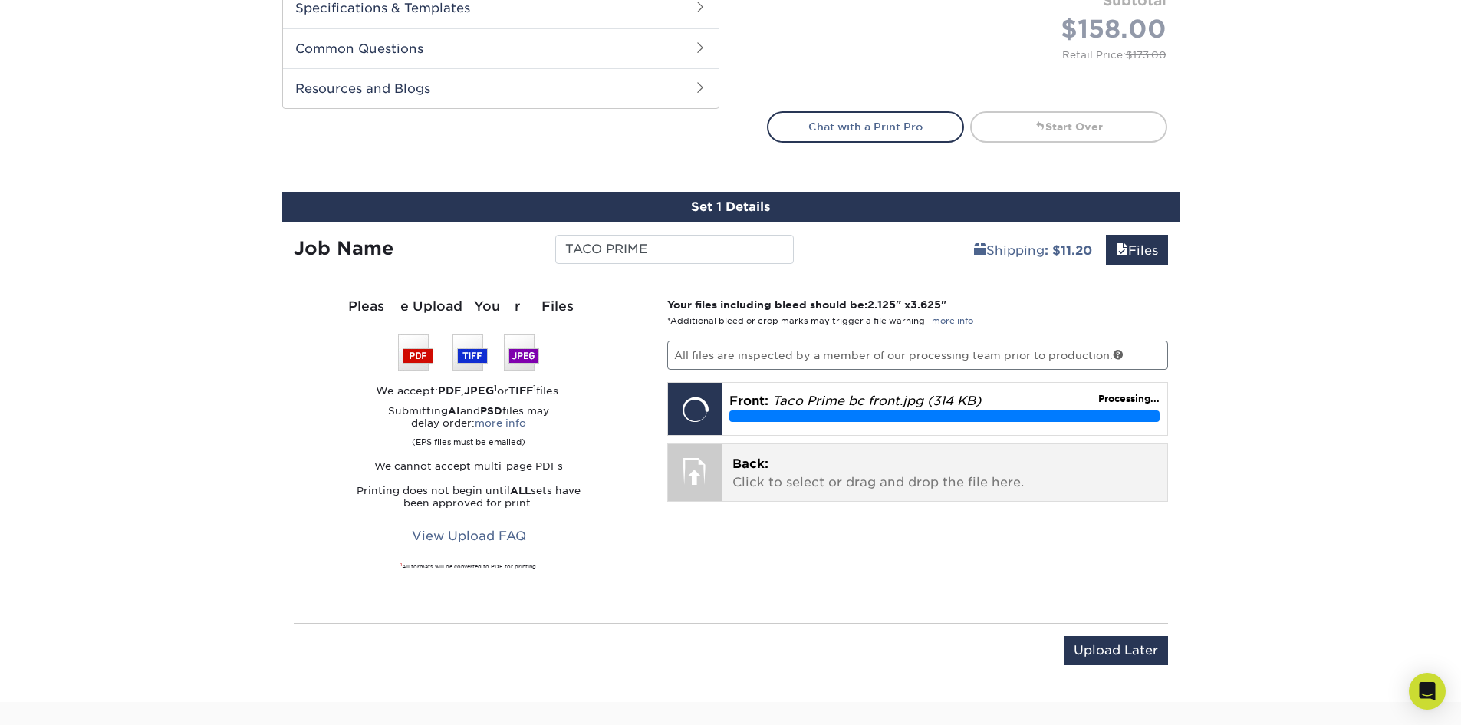
click at [940, 475] on p "Back: Click to select or drag and drop the file here." at bounding box center [944, 473] width 424 height 37
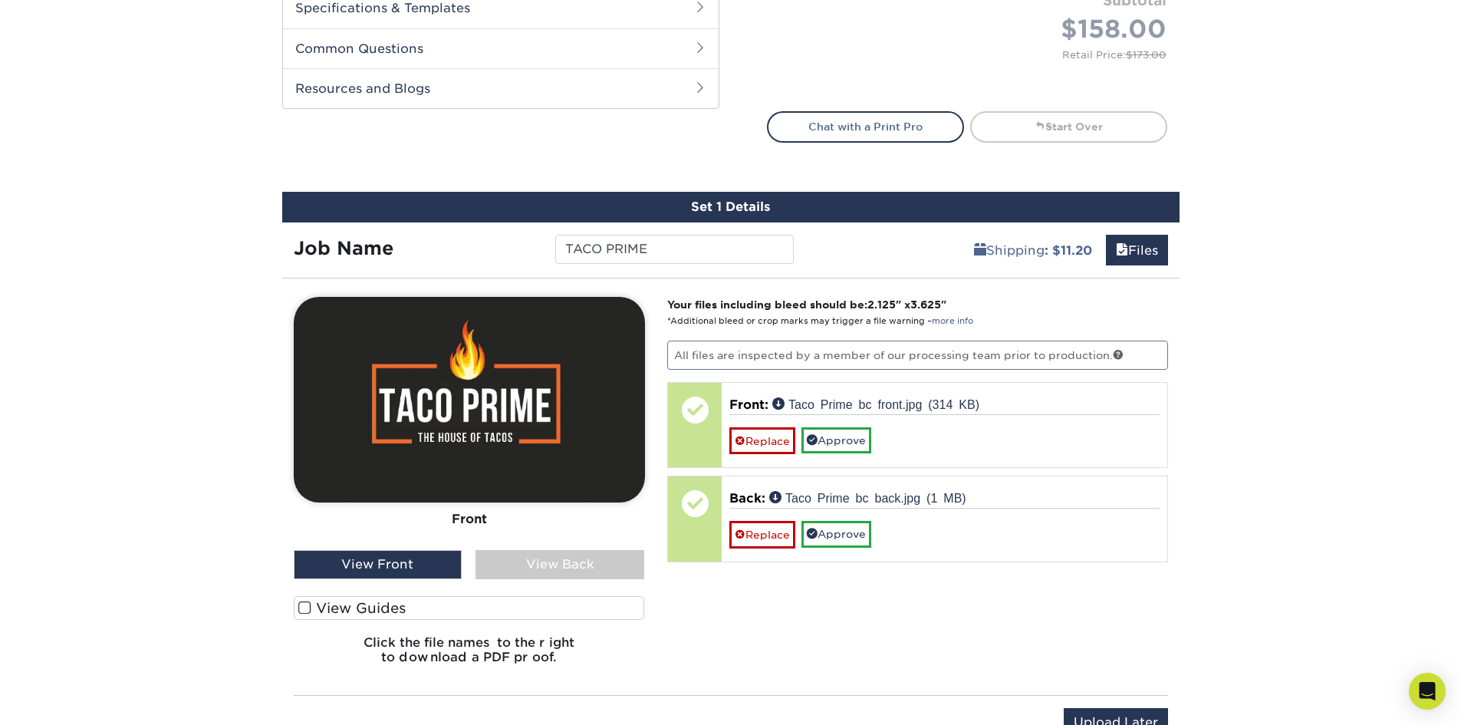
click at [500, 605] on label "View Guides" at bounding box center [469, 608] width 351 height 24
click at [0, 0] on input "View Guides" at bounding box center [0, 0] width 0 height 0
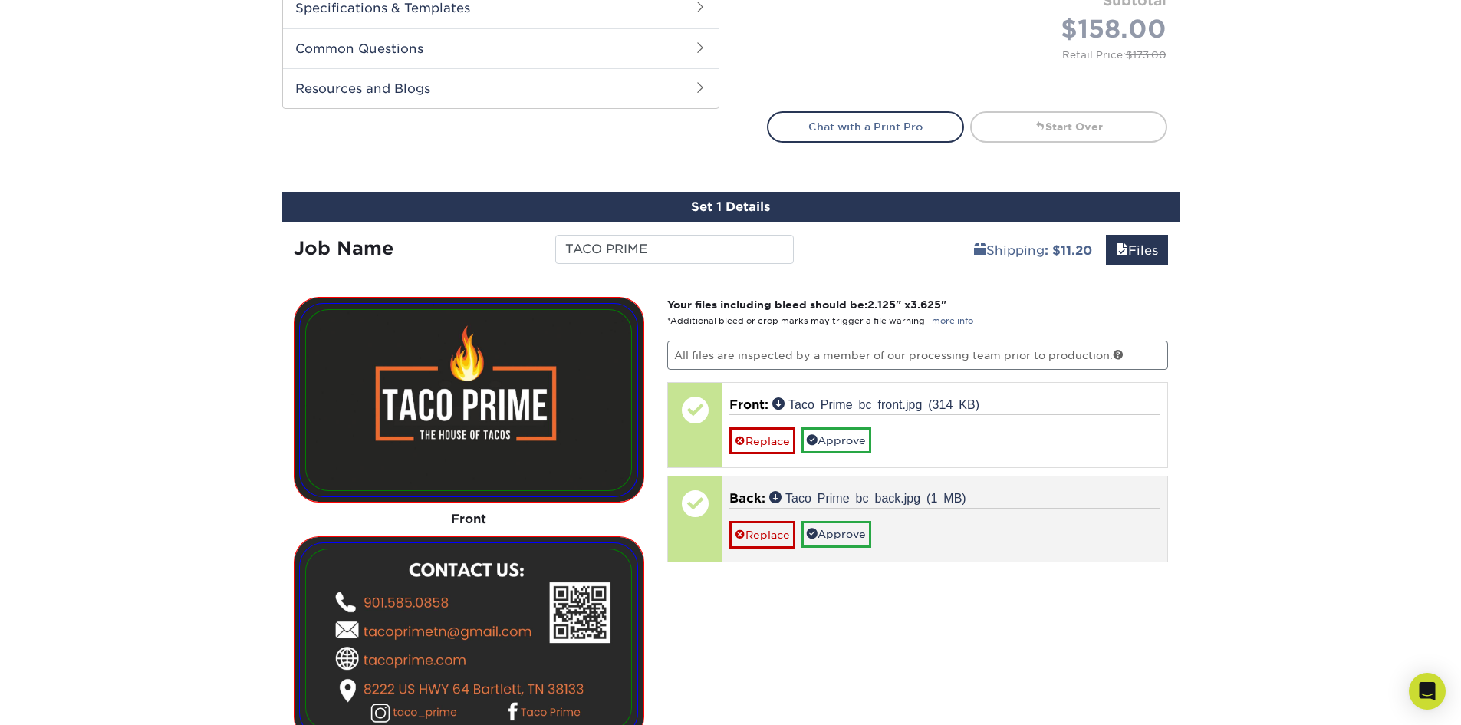
scroll to position [823, 0]
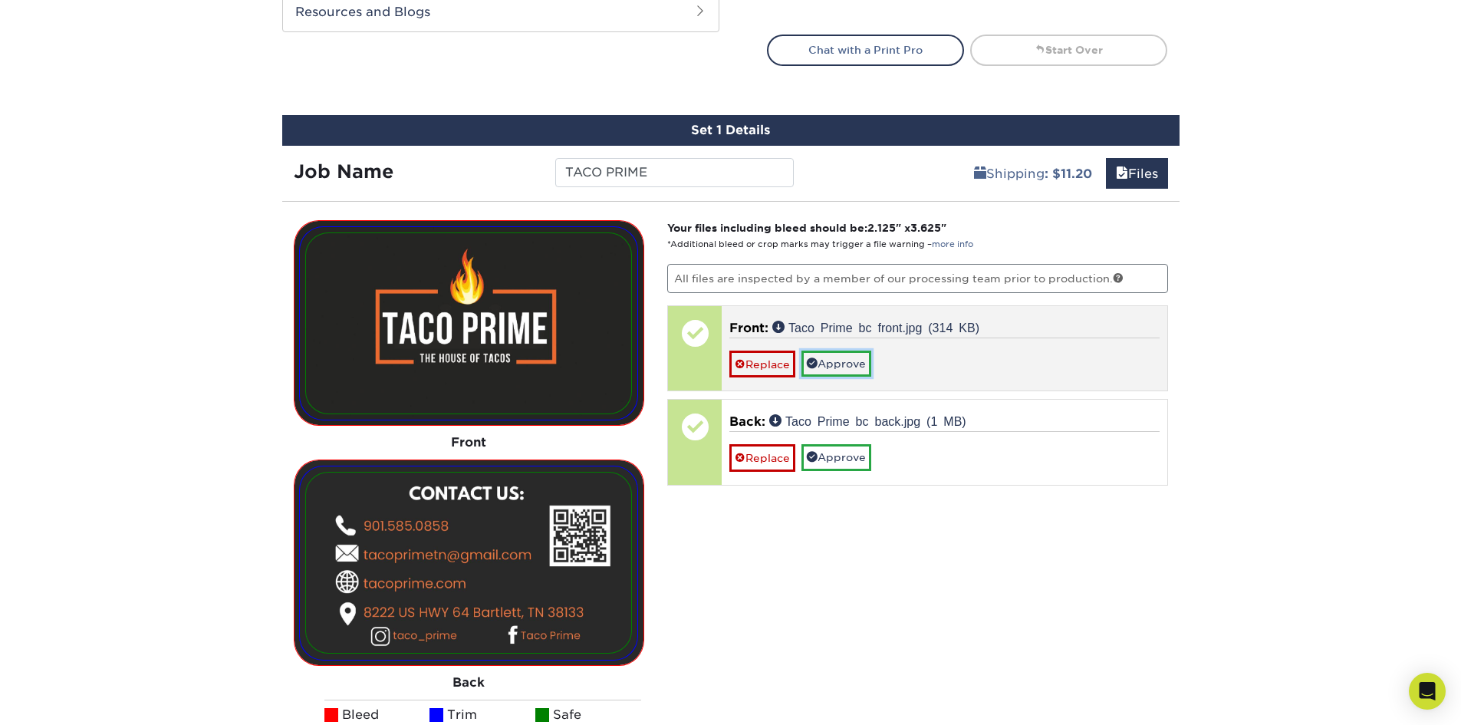
click at [837, 355] on link "Approve" at bounding box center [836, 363] width 70 height 26
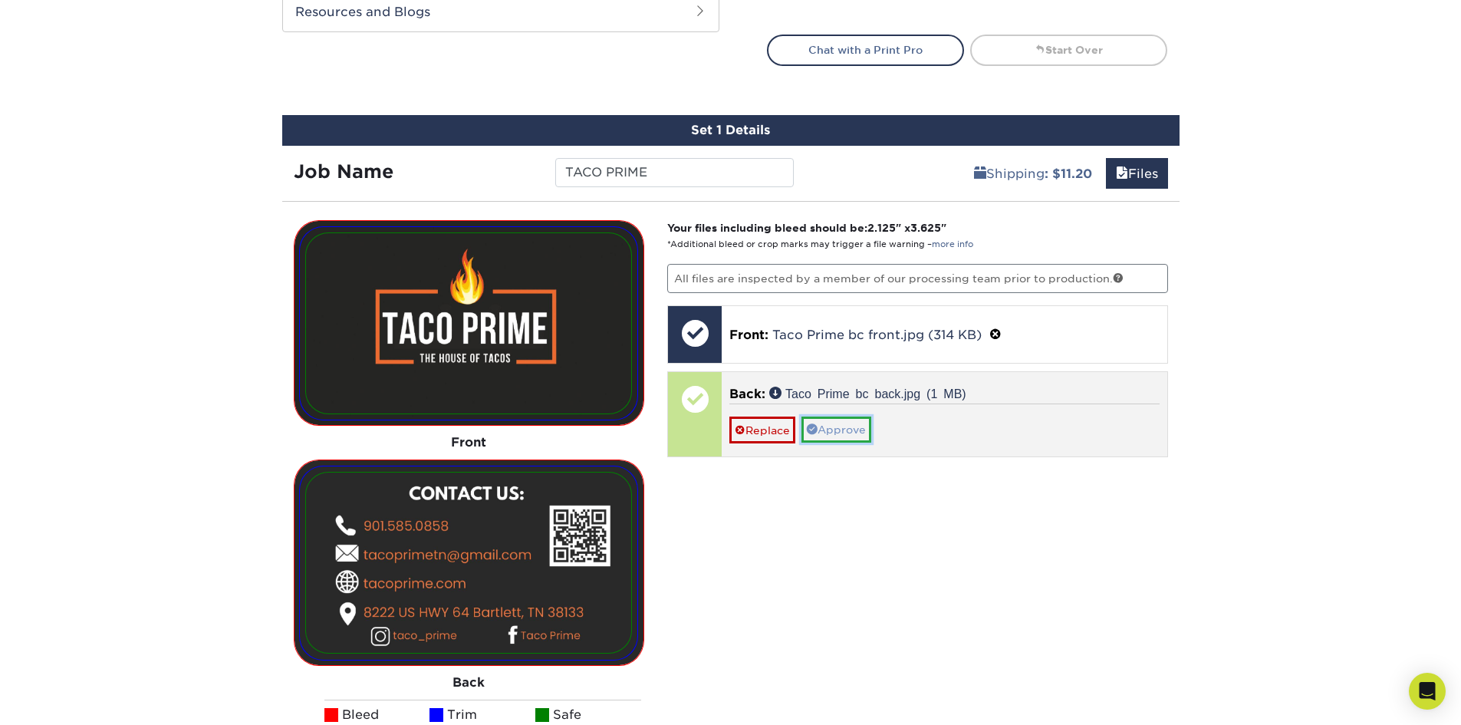
click at [850, 427] on link "Approve" at bounding box center [836, 429] width 70 height 26
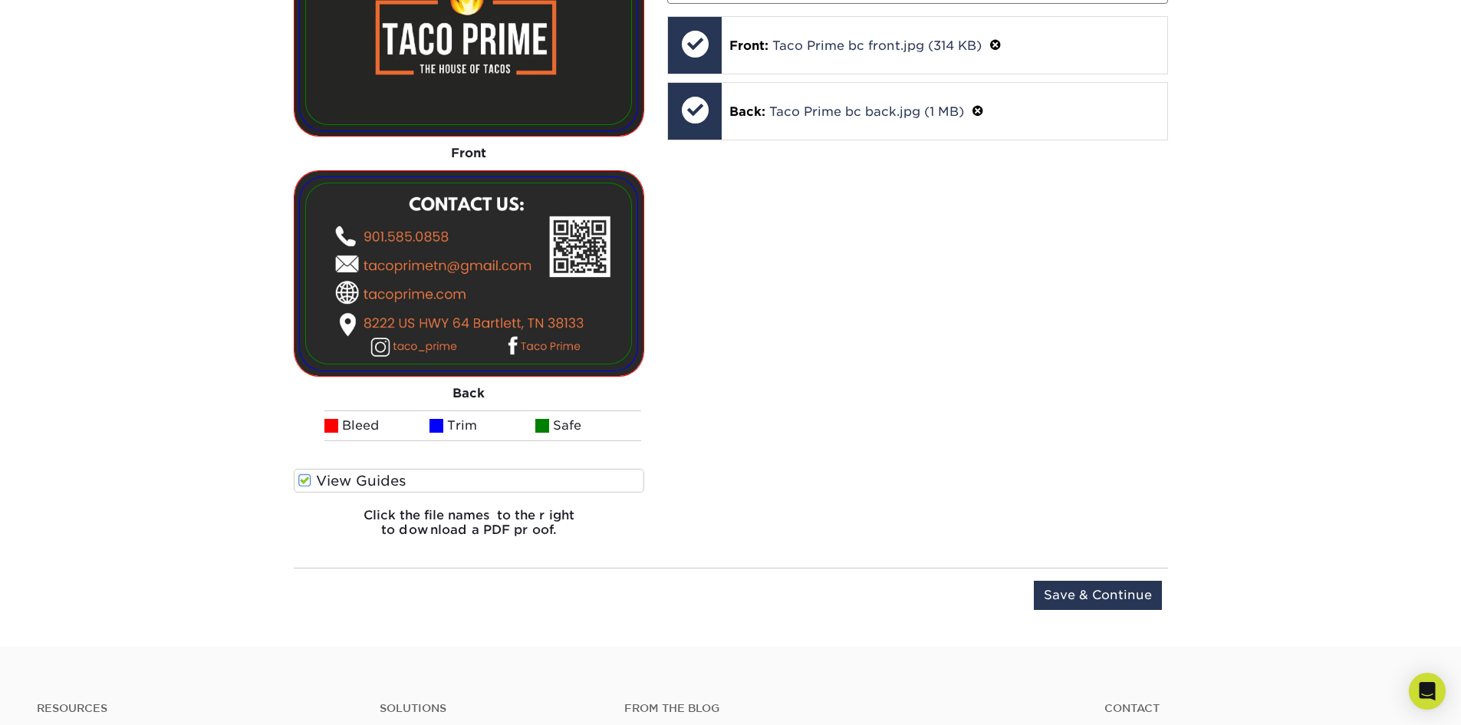
scroll to position [1130, 0]
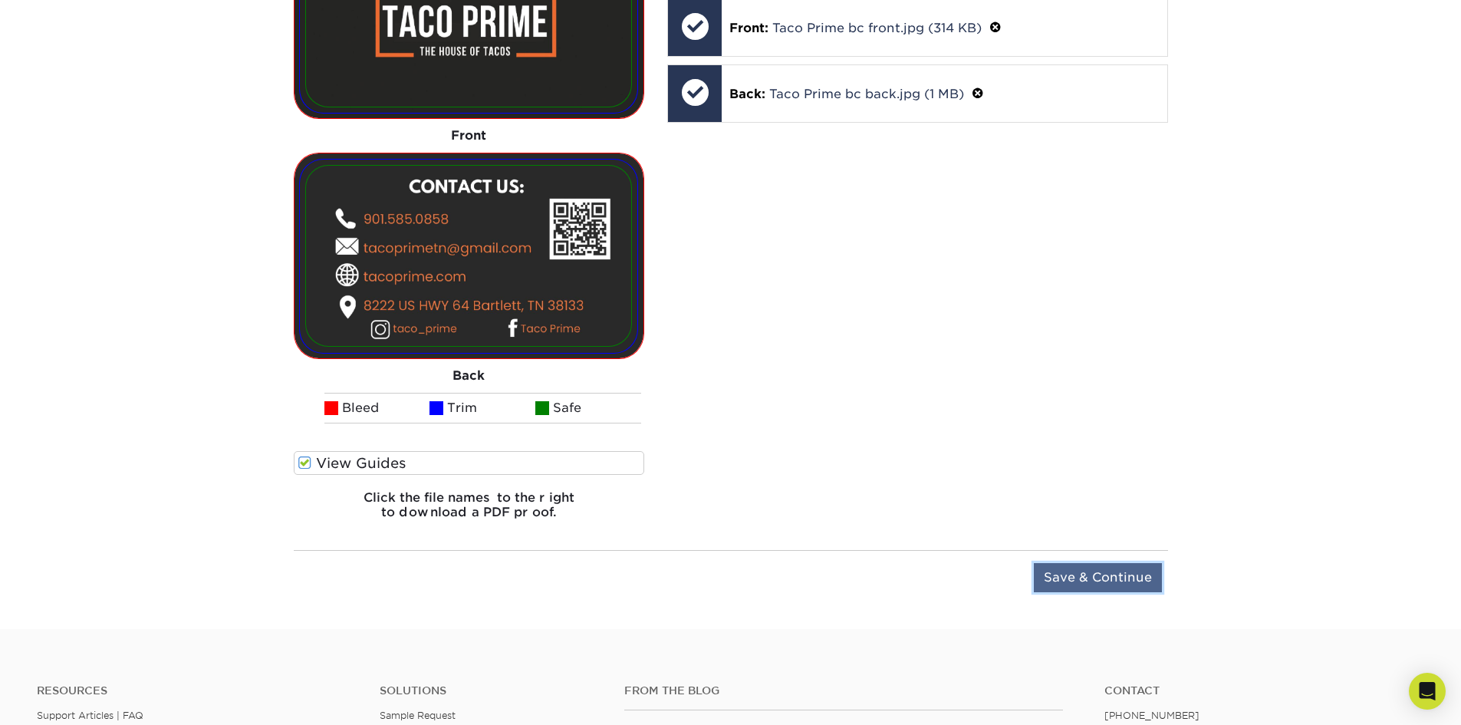
click at [1105, 577] on input "Save & Continue" at bounding box center [1098, 577] width 128 height 29
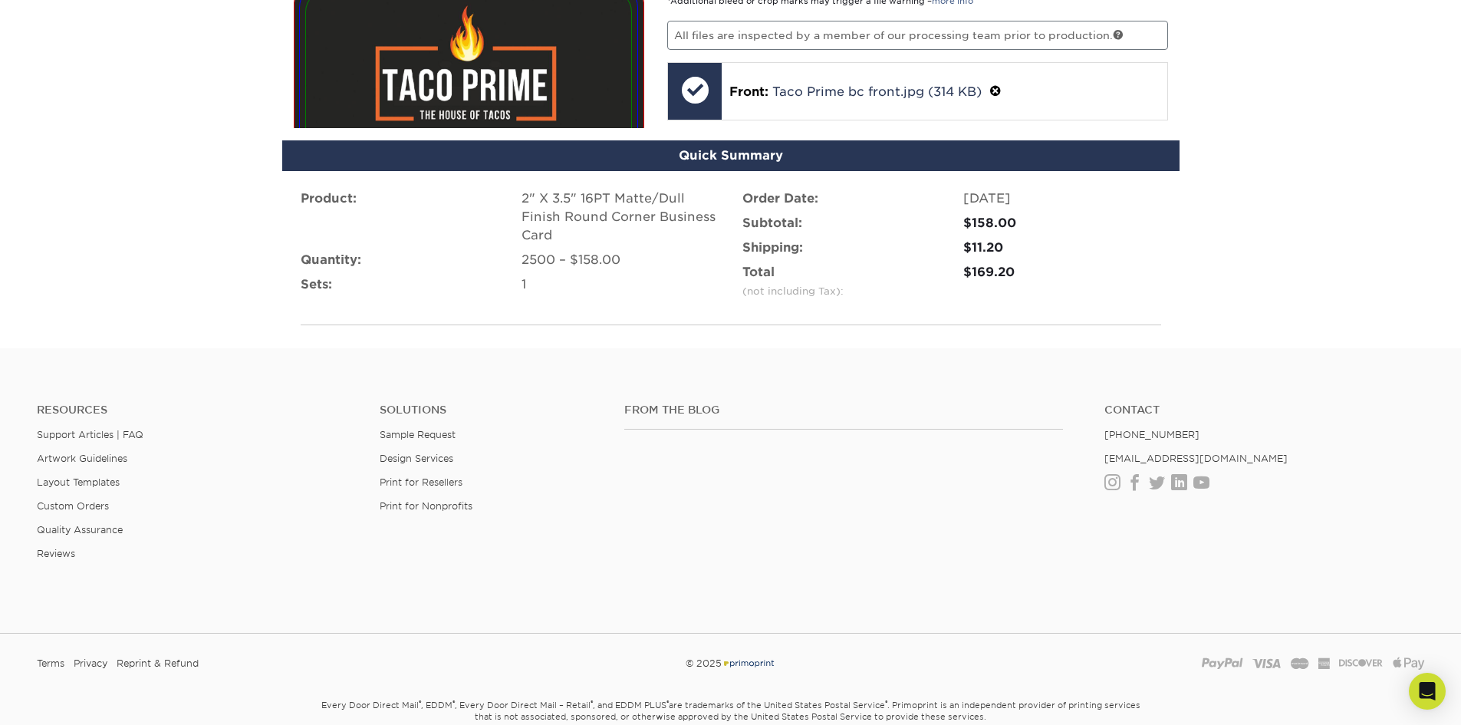
scroll to position [1031, 0]
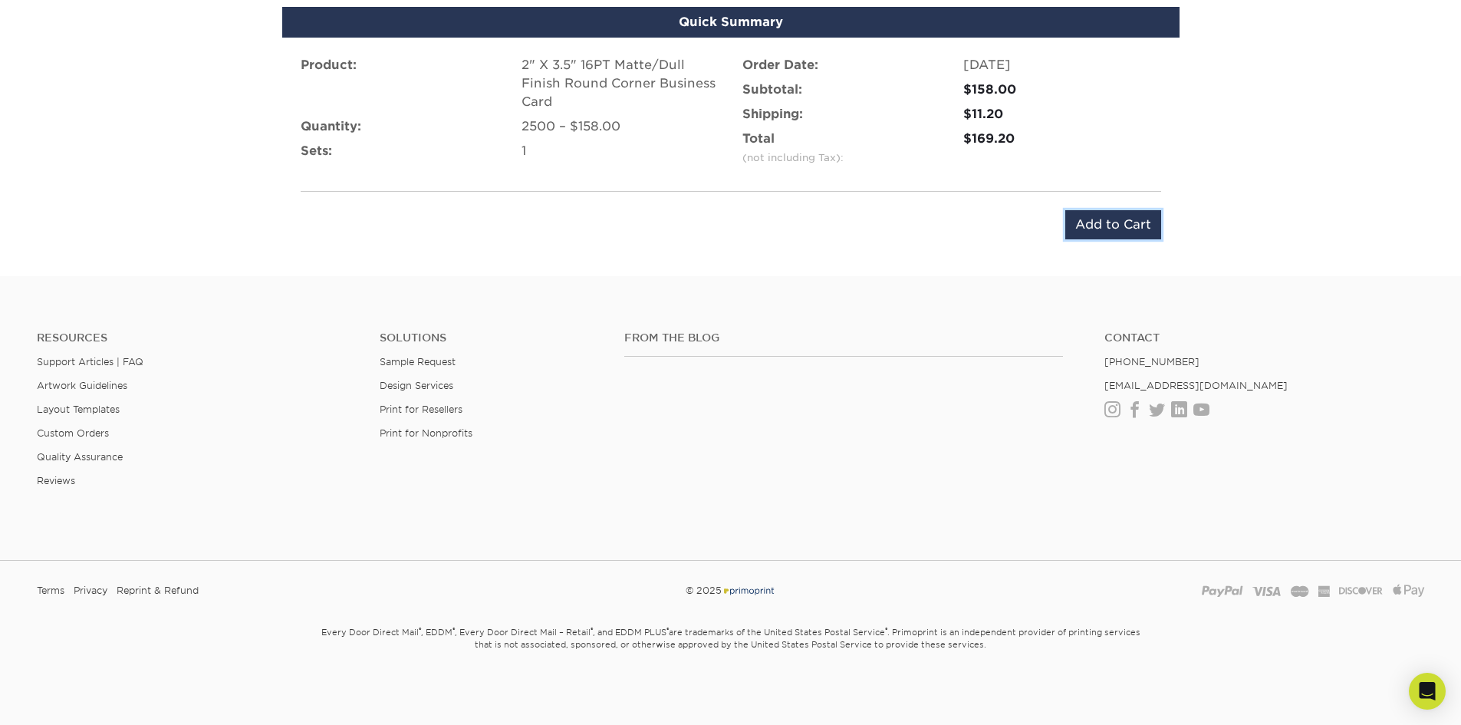
drag, startPoint x: 1096, startPoint y: 223, endPoint x: 1093, endPoint y: 232, distance: 9.7
click at [1096, 223] on input "Add to Cart" at bounding box center [1113, 224] width 96 height 29
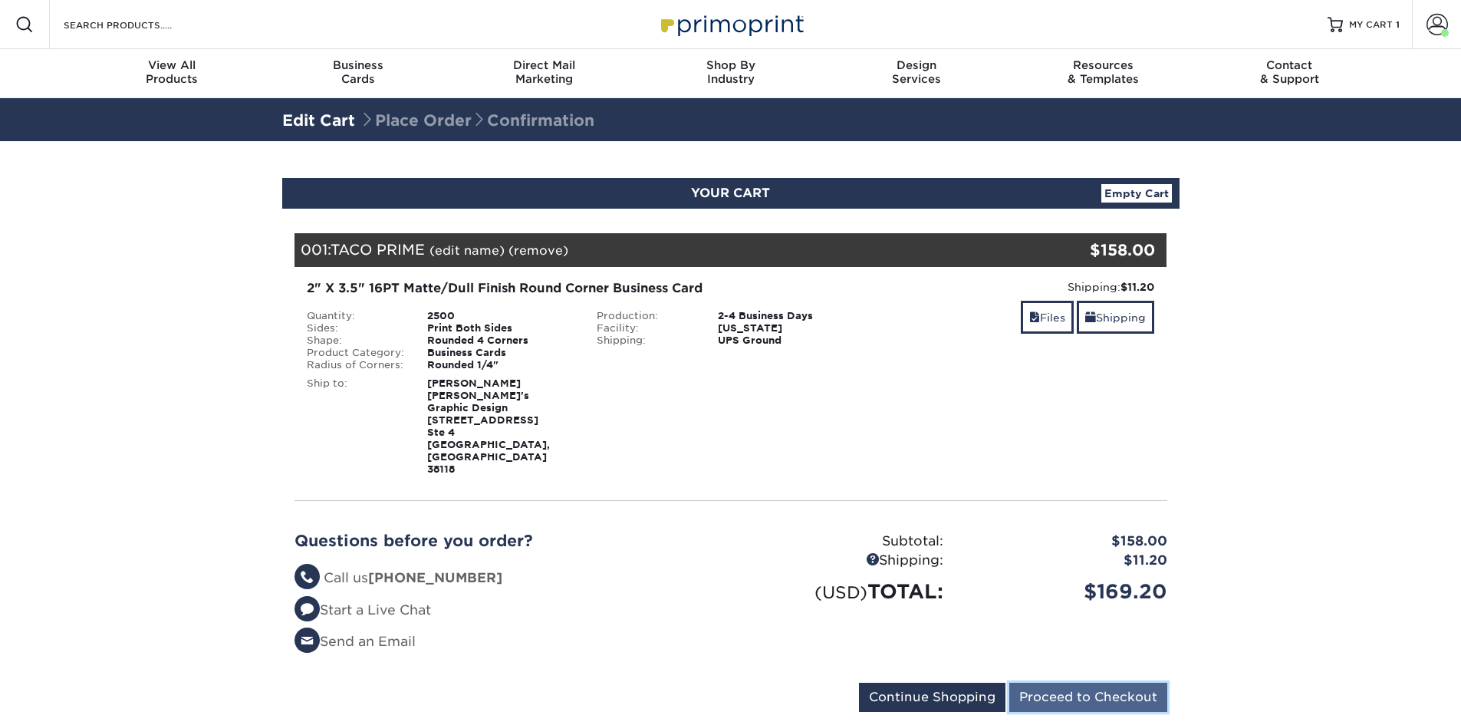
click at [1139, 682] on input "Proceed to Checkout" at bounding box center [1088, 696] width 158 height 29
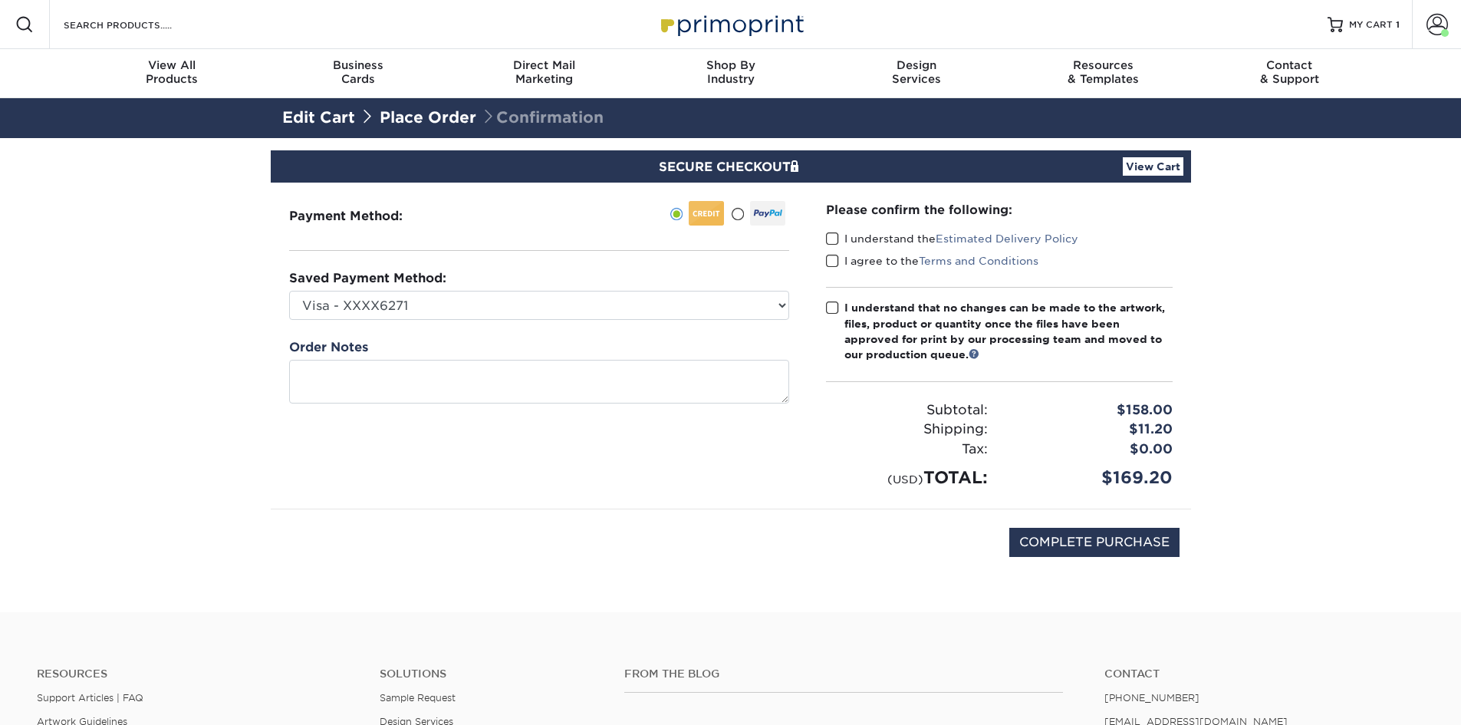
click at [830, 240] on span at bounding box center [832, 239] width 13 height 15
click at [0, 0] on input "I understand the Estimated Delivery Policy" at bounding box center [0, 0] width 0 height 0
click at [829, 263] on span at bounding box center [832, 261] width 13 height 15
click at [0, 0] on input "I agree to the Terms and Conditions" at bounding box center [0, 0] width 0 height 0
click at [837, 306] on span at bounding box center [832, 308] width 13 height 15
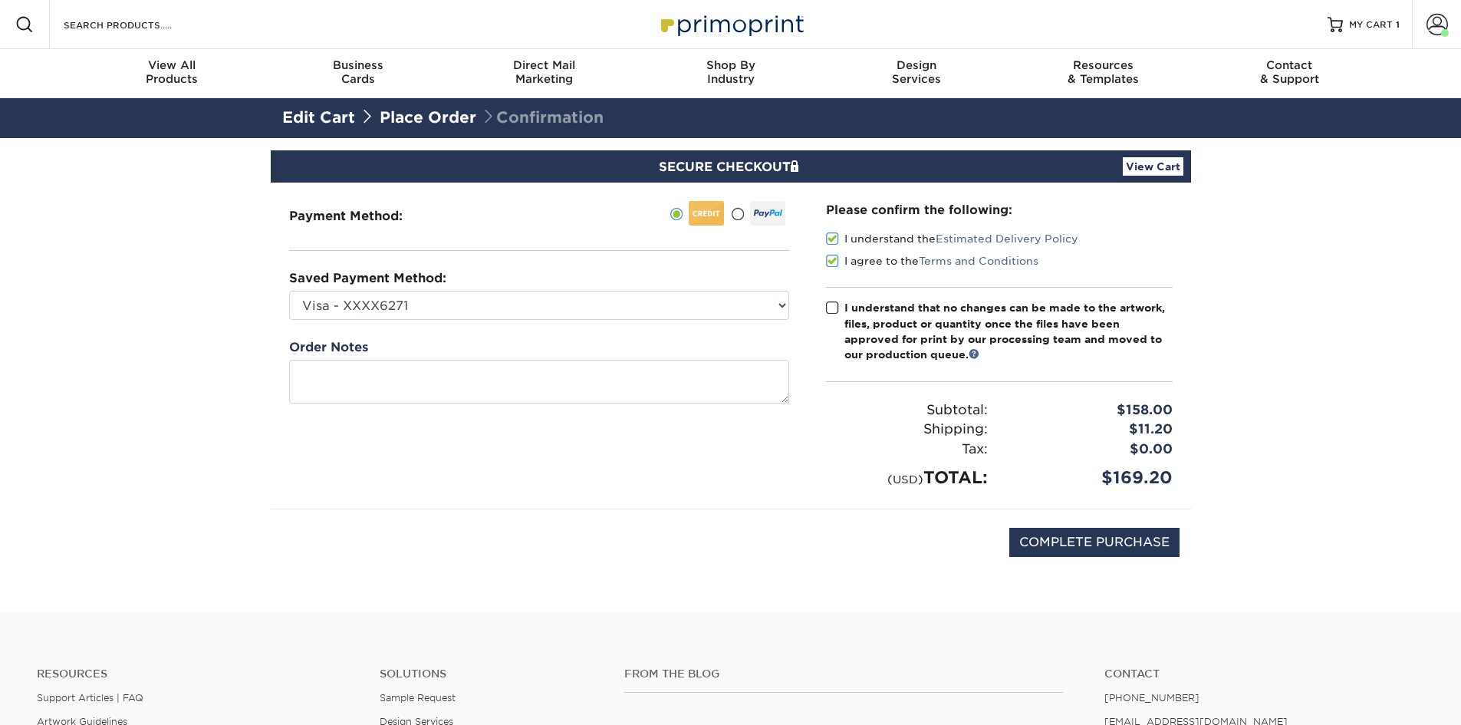
click at [0, 0] on input "I understand that no changes can be made to the artwork, files, product or quan…" at bounding box center [0, 0] width 0 height 0
click at [1095, 537] on input "COMPLETE PURCHASE" at bounding box center [1094, 542] width 170 height 29
type input "PROCESSING, PLEASE WAIT..."
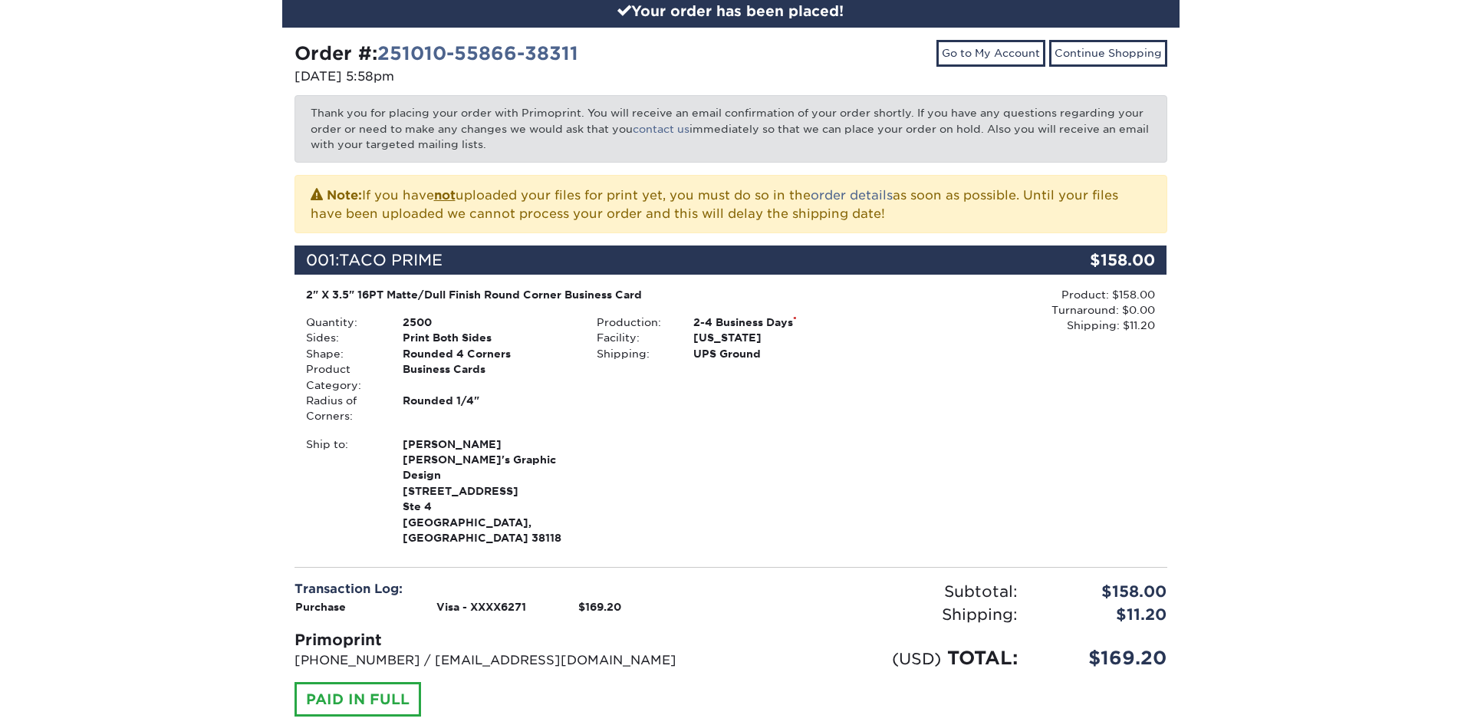
scroll to position [383, 0]
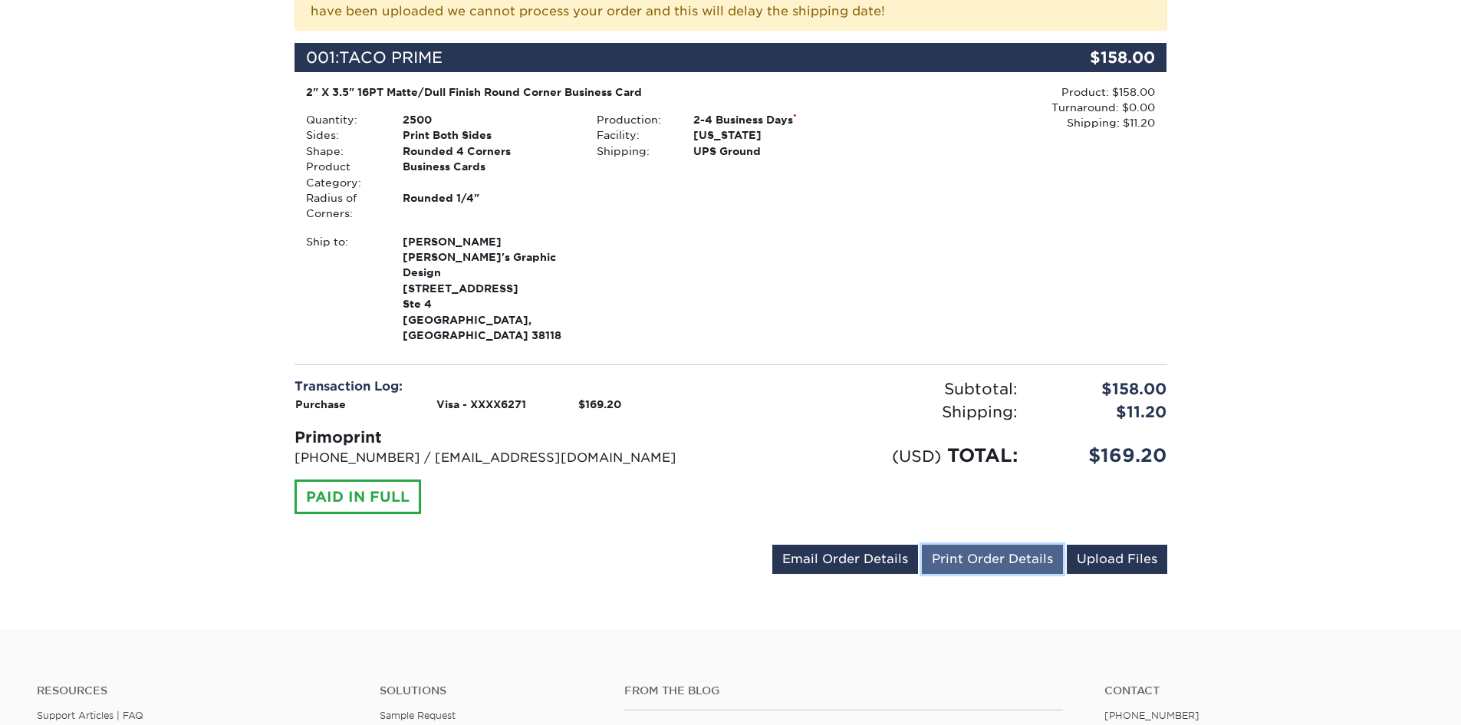
click at [1011, 544] on link "Print Order Details" at bounding box center [992, 558] width 141 height 29
click at [1007, 544] on link "Print Order Details" at bounding box center [992, 558] width 141 height 29
